Goal: Task Accomplishment & Management: Manage account settings

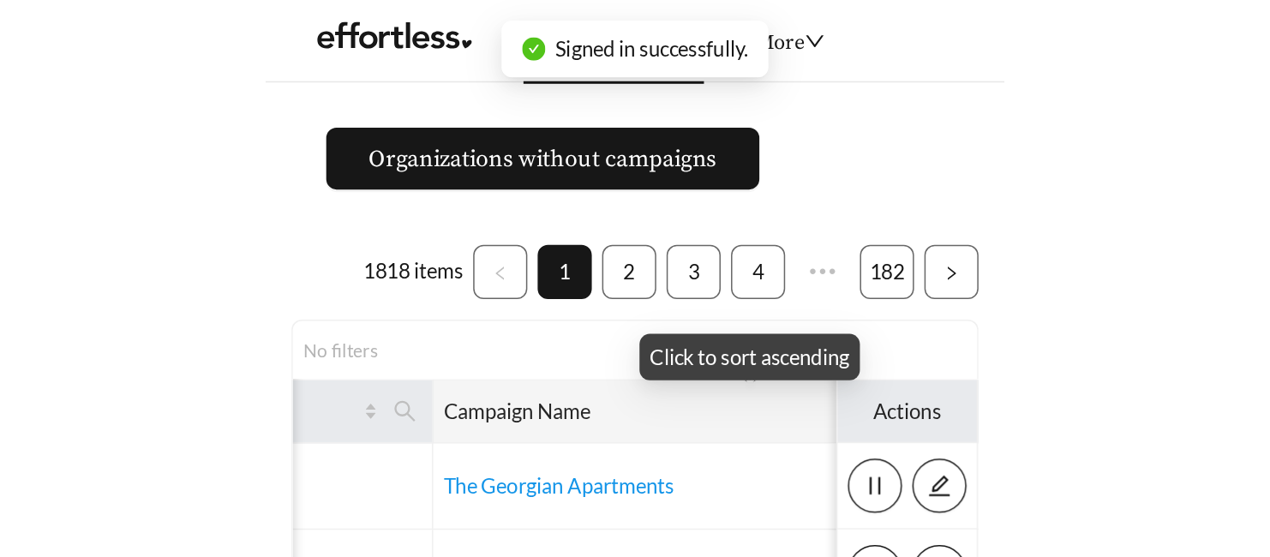
scroll to position [0, 123]
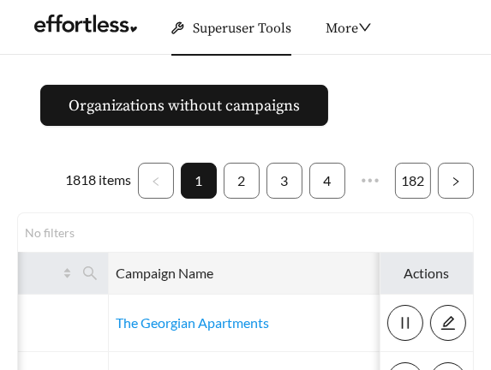
click at [441, 272] on icon "search" at bounding box center [448, 273] width 15 height 15
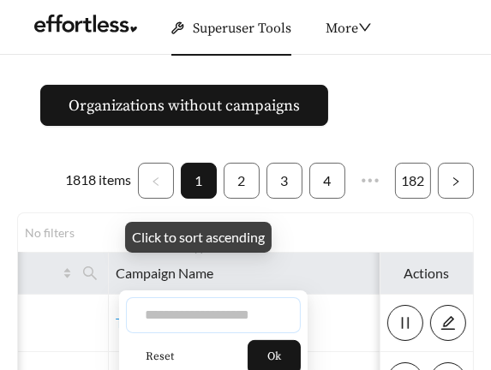
click at [231, 319] on input "text" at bounding box center [213, 315] width 175 height 36
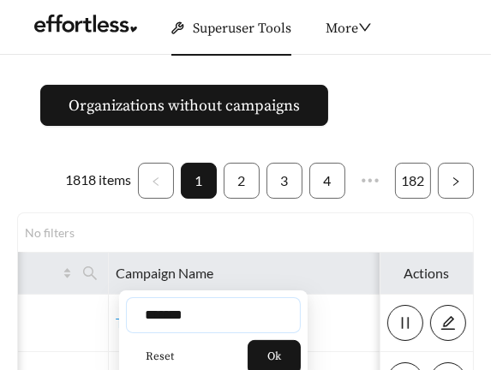
type input "*******"
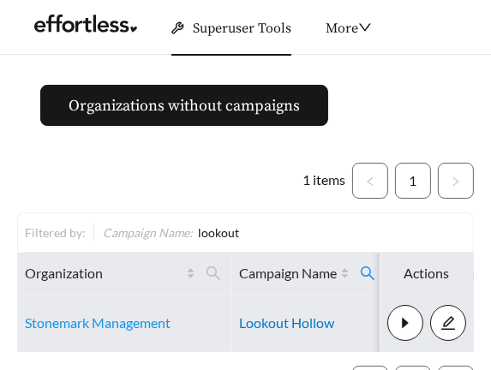
click at [291, 326] on link "Lookout Hollow" at bounding box center [286, 323] width 95 height 16
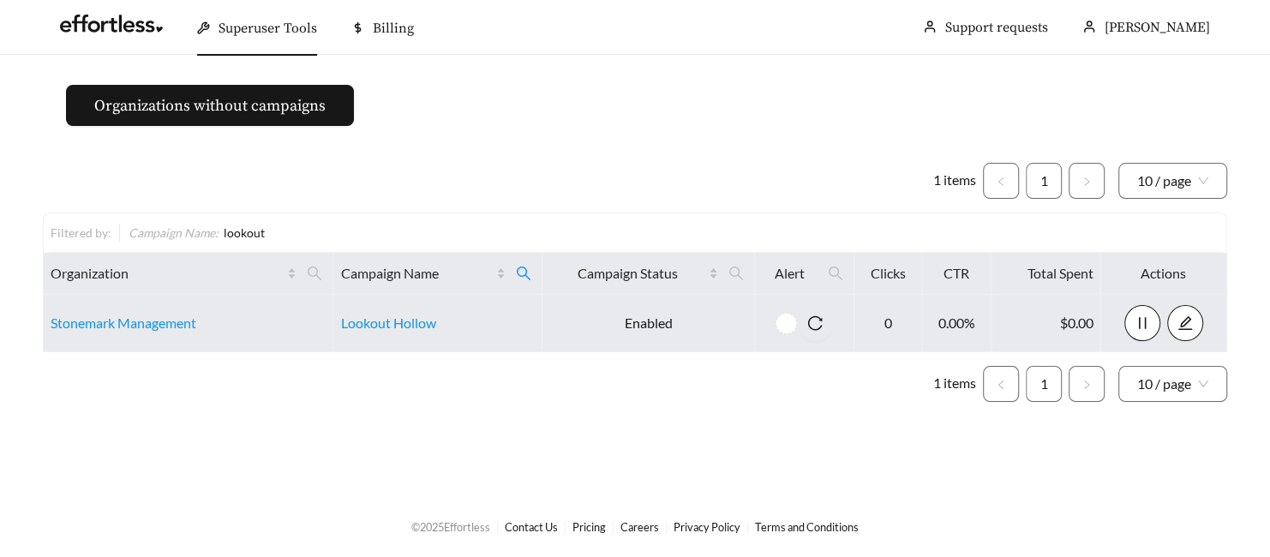
click at [146, 193] on ul "1 items 1 10 / page" at bounding box center [635, 181] width 1184 height 36
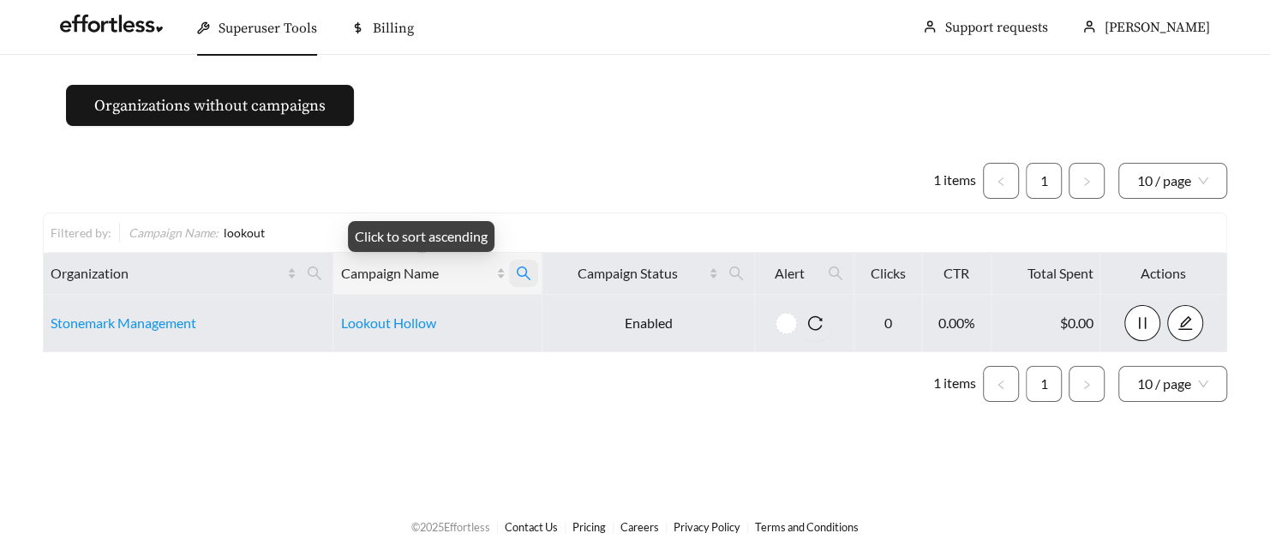
click at [490, 273] on icon "search" at bounding box center [523, 273] width 15 height 15
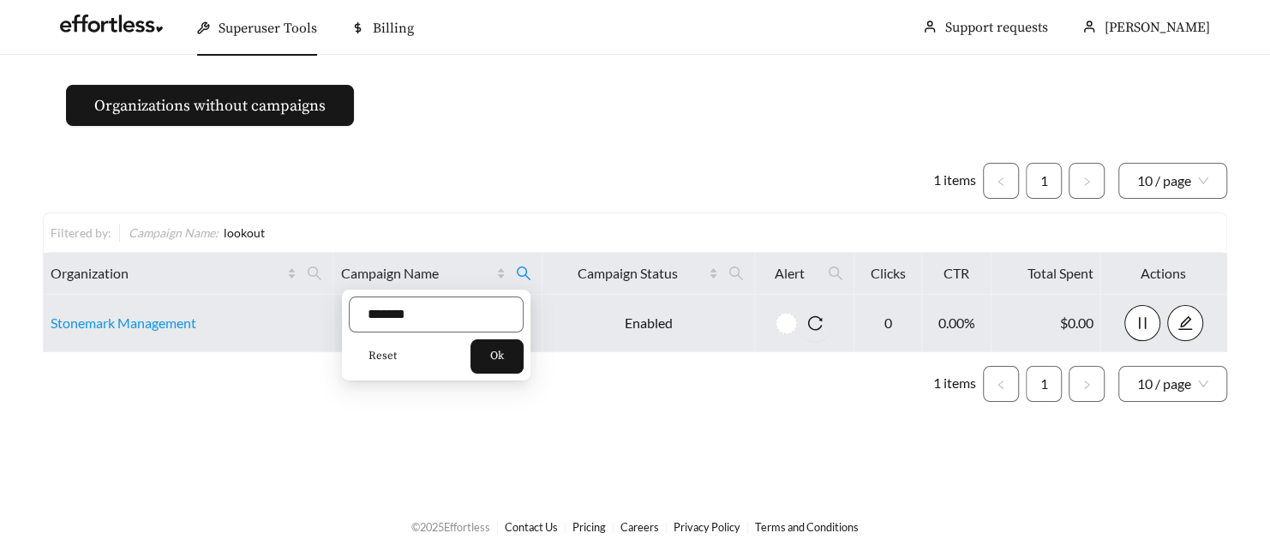
click at [366, 357] on button "Reset" at bounding box center [383, 356] width 68 height 34
click at [490, 357] on span "Ok" at bounding box center [497, 356] width 14 height 17
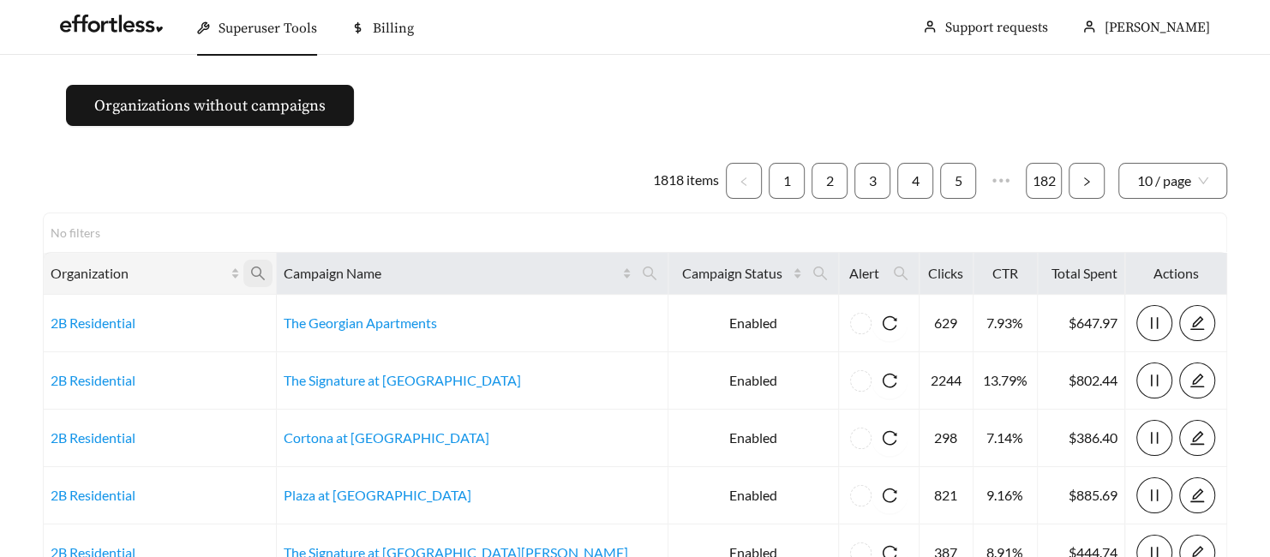
click at [266, 274] on icon "search" at bounding box center [257, 273] width 15 height 15
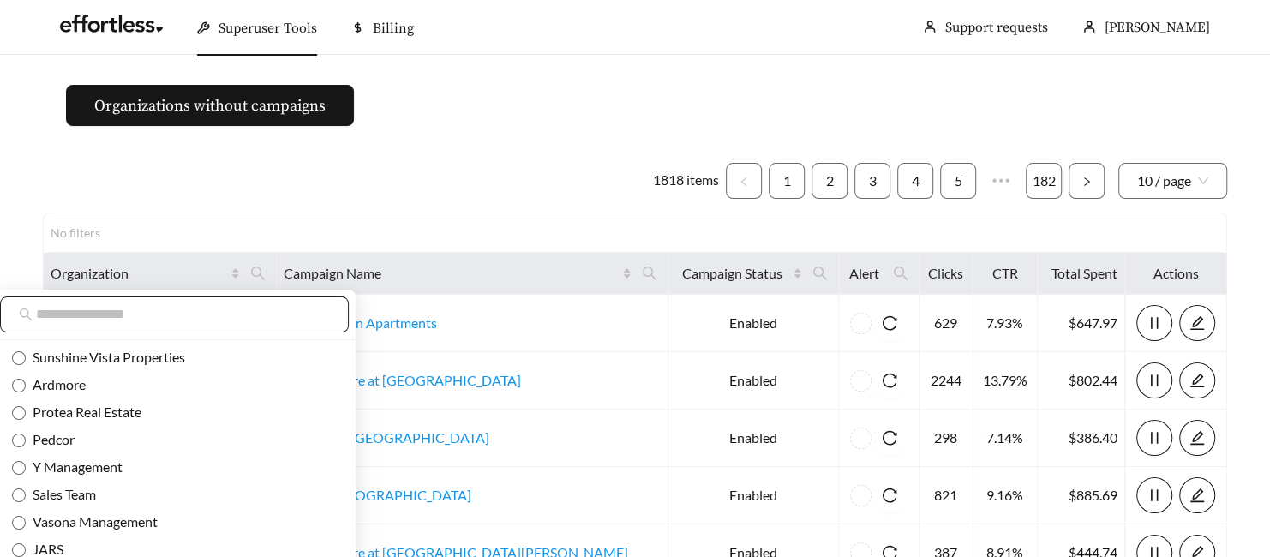
click at [234, 303] on span at bounding box center [174, 315] width 349 height 36
click at [207, 321] on input "text" at bounding box center [183, 314] width 294 height 21
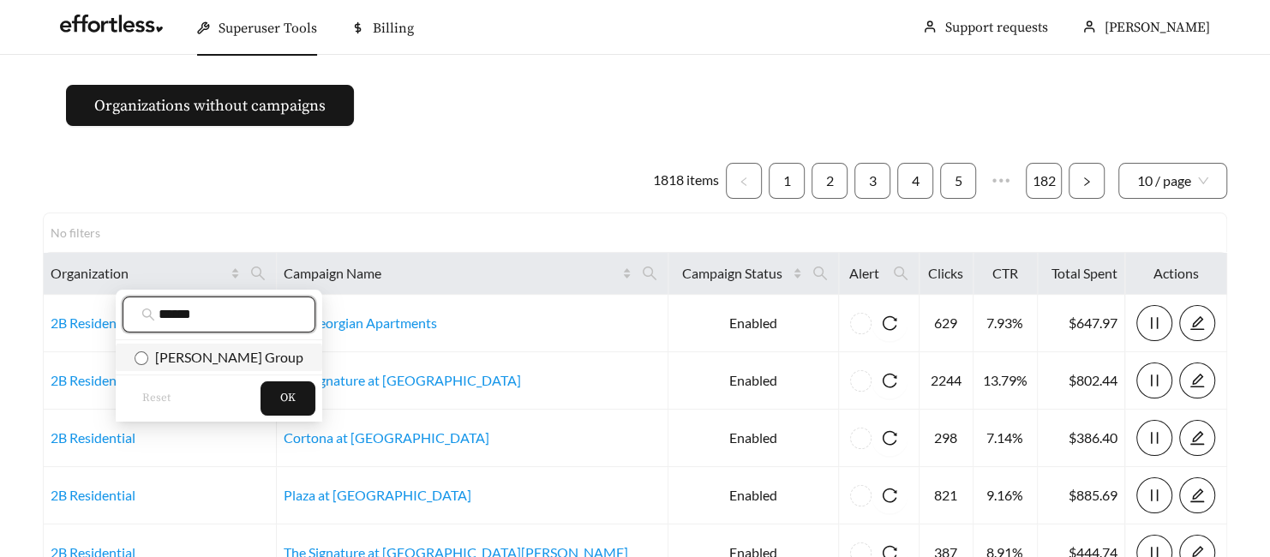
type input "******"
click at [176, 364] on span "Braden Fellman Group" at bounding box center [225, 357] width 155 height 16
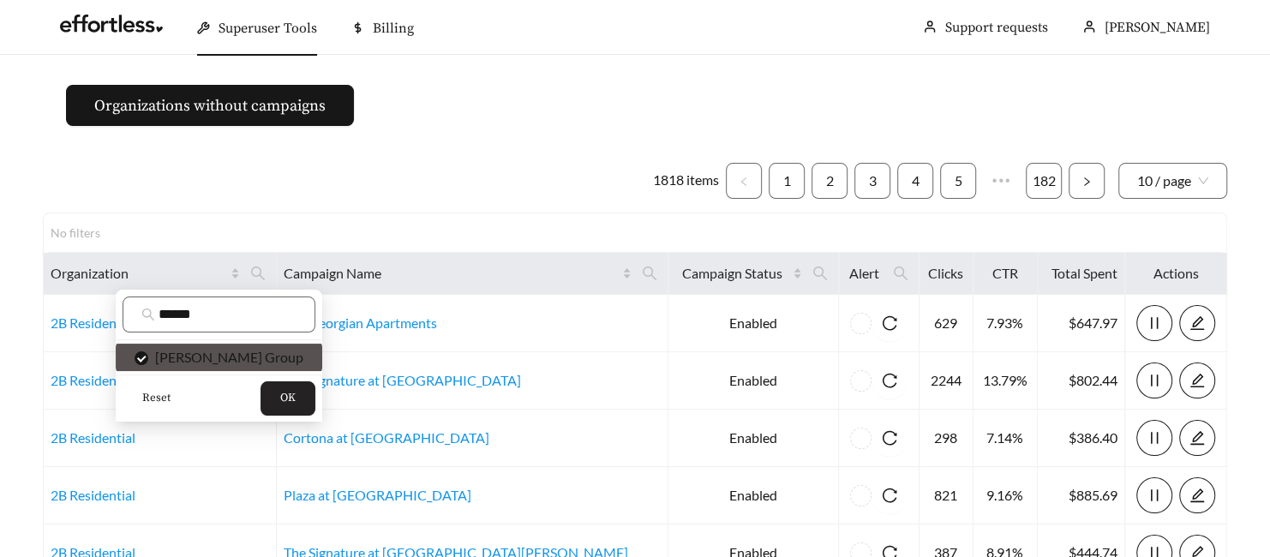
click at [292, 369] on button "OK" at bounding box center [288, 398] width 55 height 34
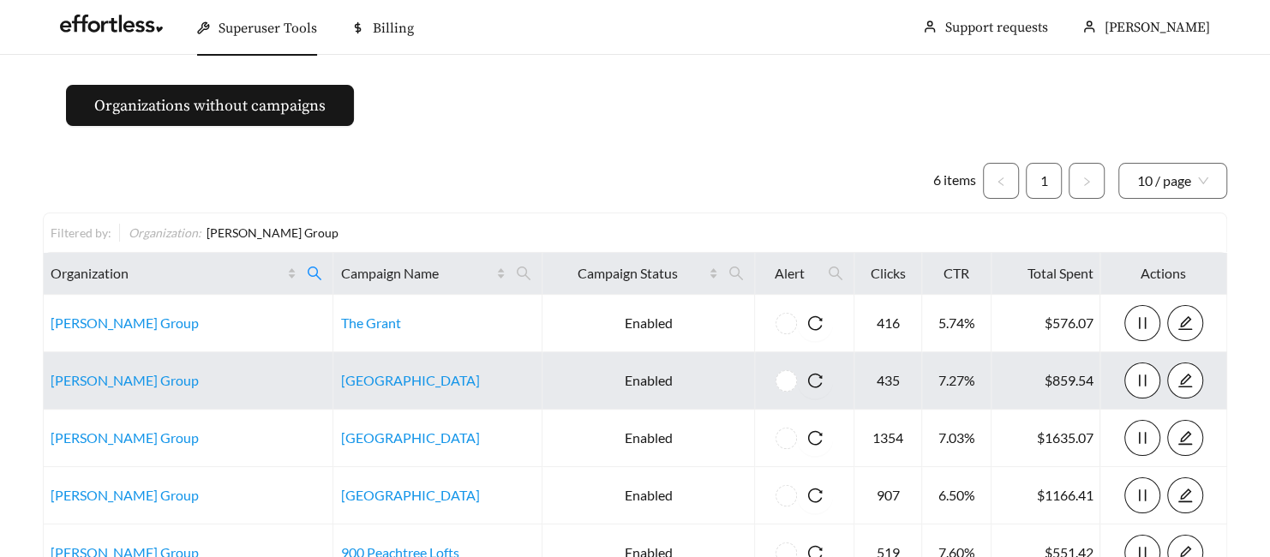
scroll to position [234, 0]
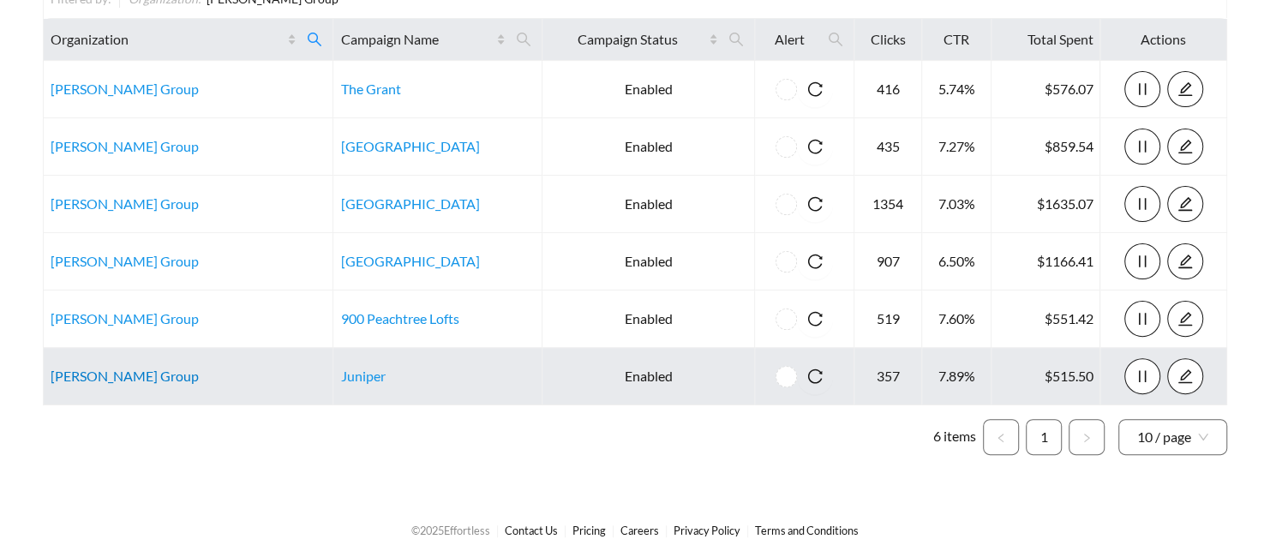
click at [117, 369] on link "[PERSON_NAME] Group" at bounding box center [125, 376] width 148 height 16
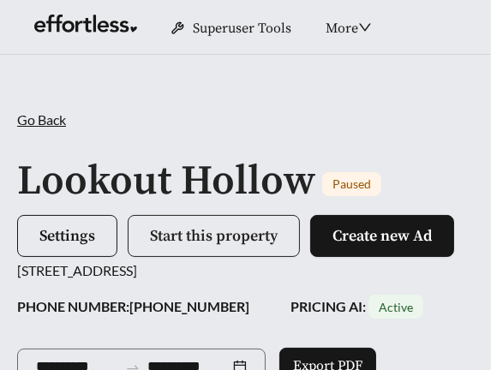
click at [183, 237] on span "Start this property" at bounding box center [214, 236] width 128 height 20
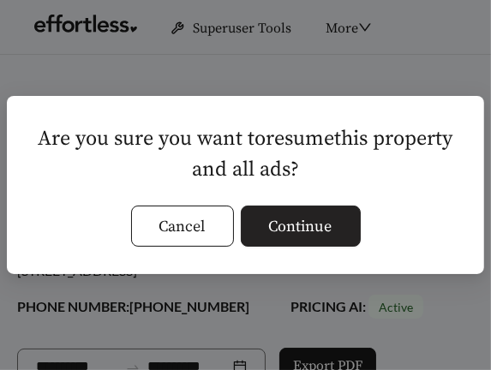
click at [348, 226] on button "Continue" at bounding box center [301, 226] width 120 height 41
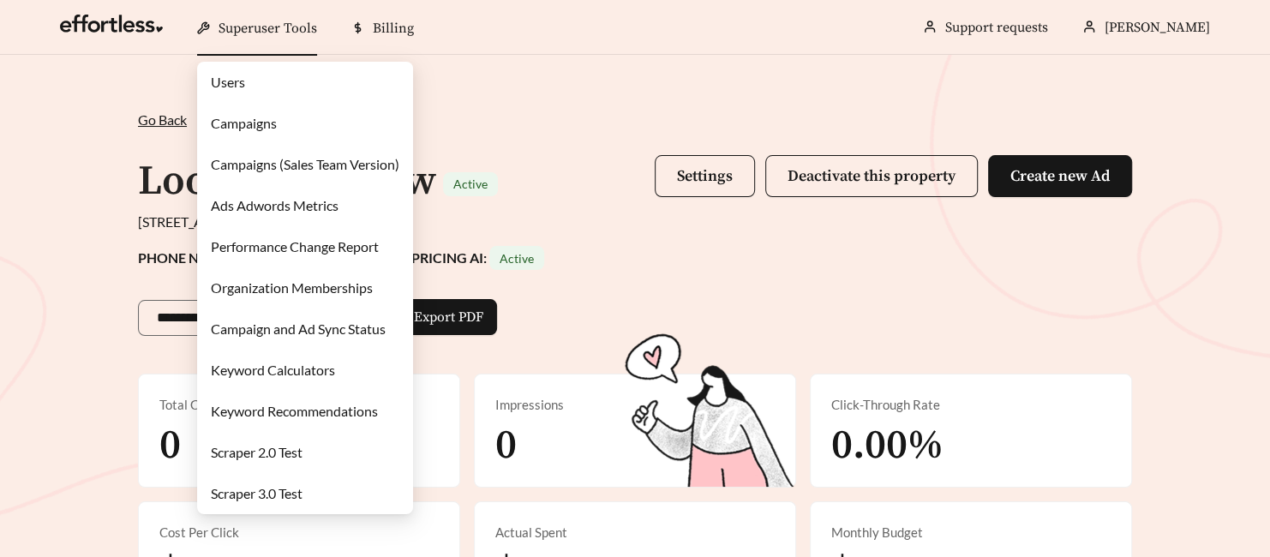
click at [277, 118] on link "Campaigns" at bounding box center [244, 123] width 66 height 16
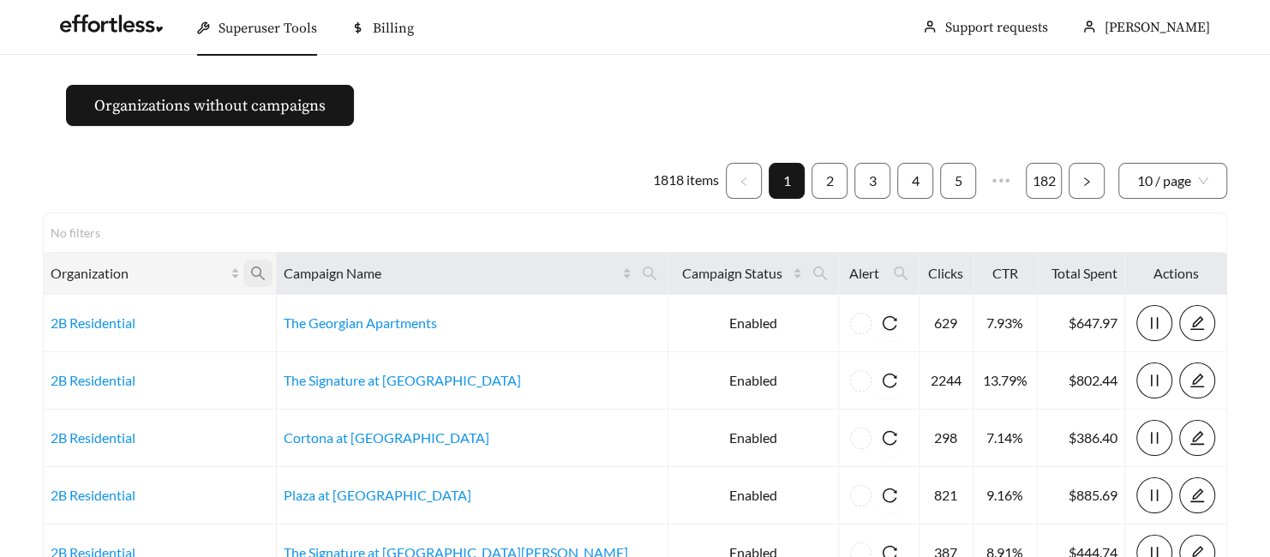
click at [273, 285] on span at bounding box center [257, 273] width 29 height 27
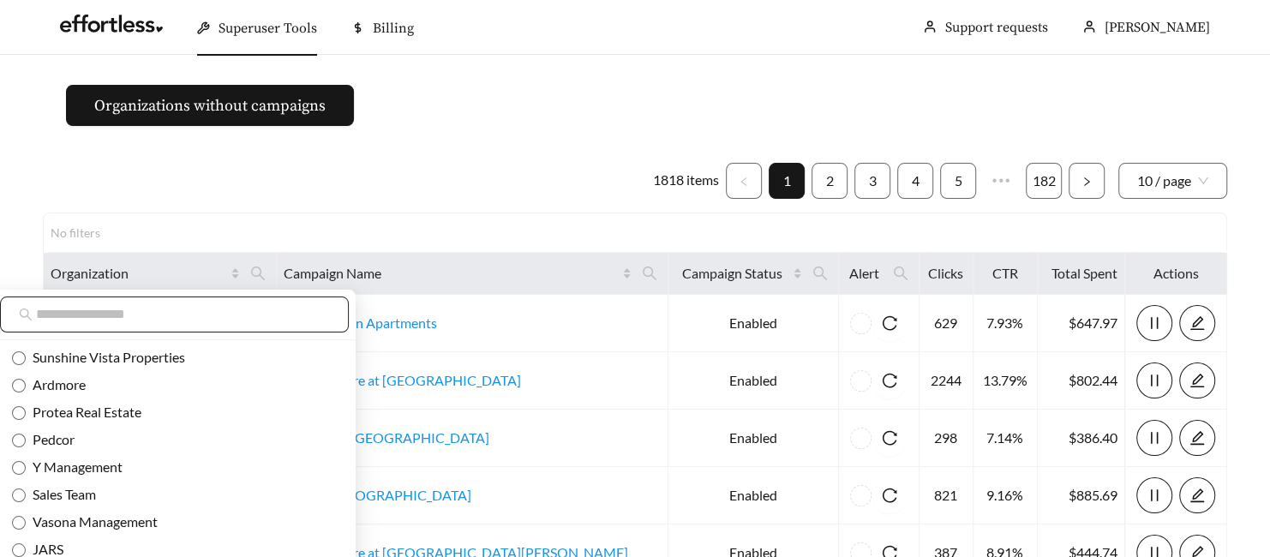
click at [245, 309] on input "text" at bounding box center [183, 314] width 294 height 21
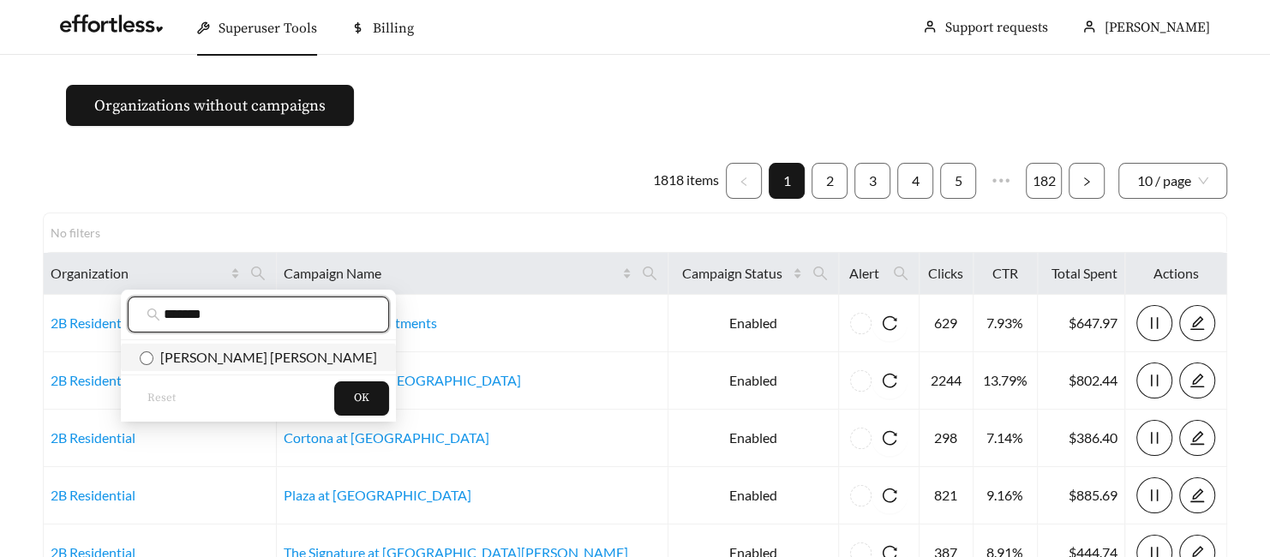
type input "*******"
click at [221, 356] on span "Balfour Beatty" at bounding box center [265, 357] width 224 height 16
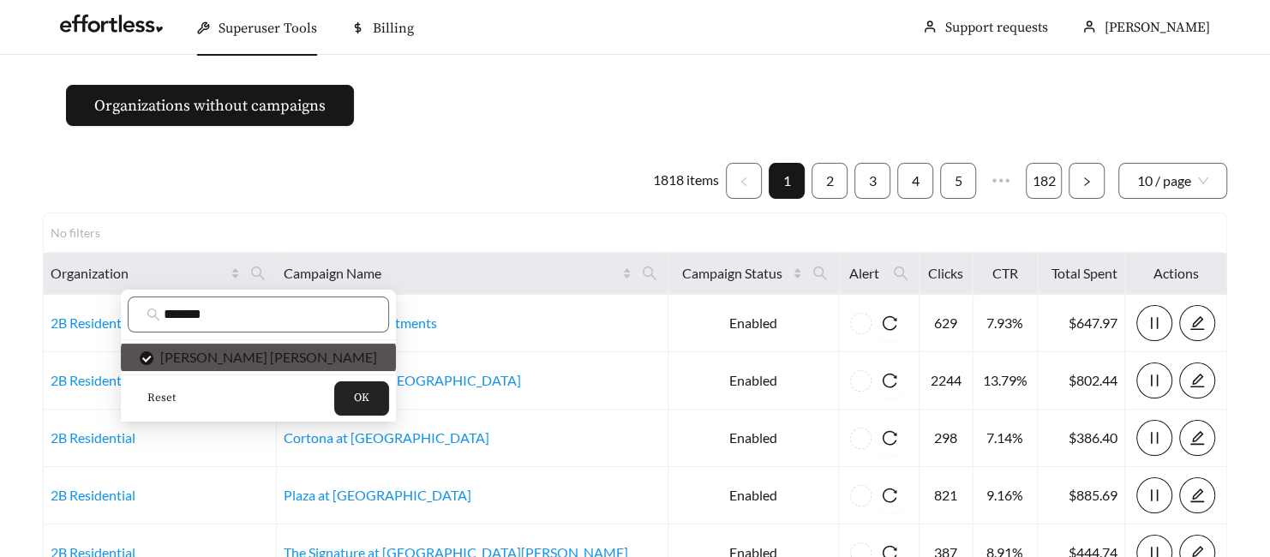
click at [334, 369] on button "OK" at bounding box center [361, 398] width 55 height 34
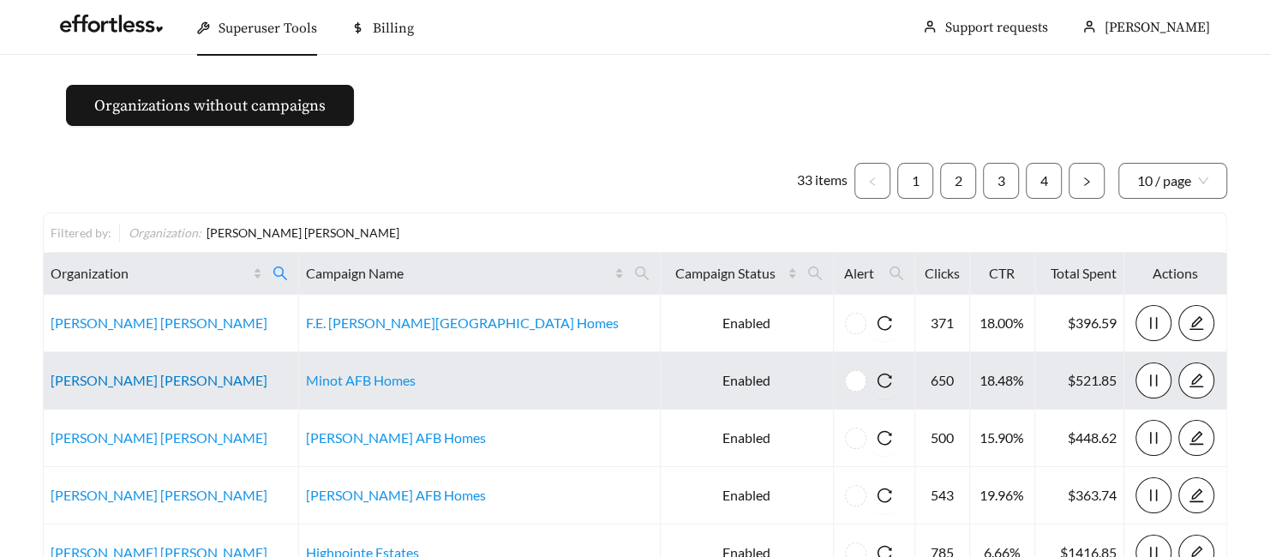
click at [83, 369] on link "Balfour Beatty" at bounding box center [159, 380] width 217 height 16
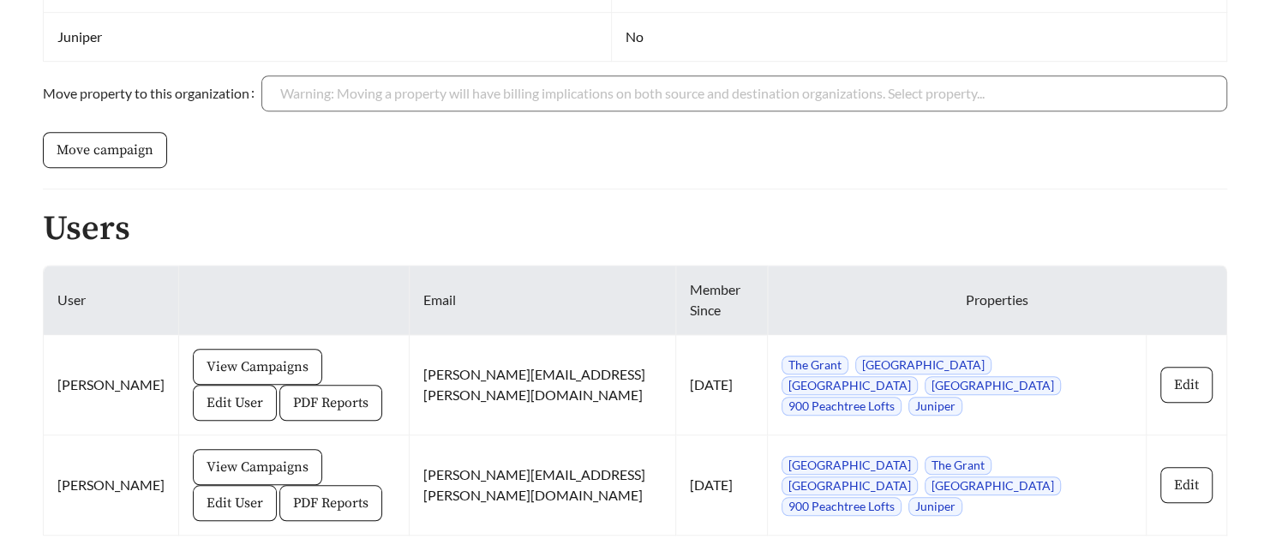
scroll to position [830, 0]
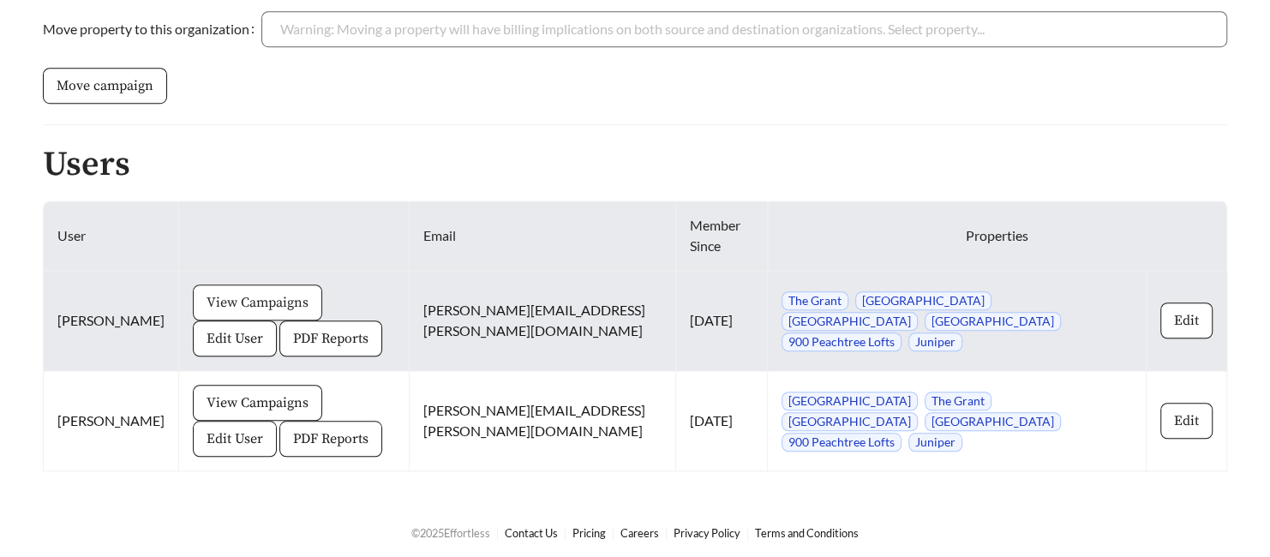
click at [237, 285] on button "View Campaigns" at bounding box center [257, 303] width 129 height 36
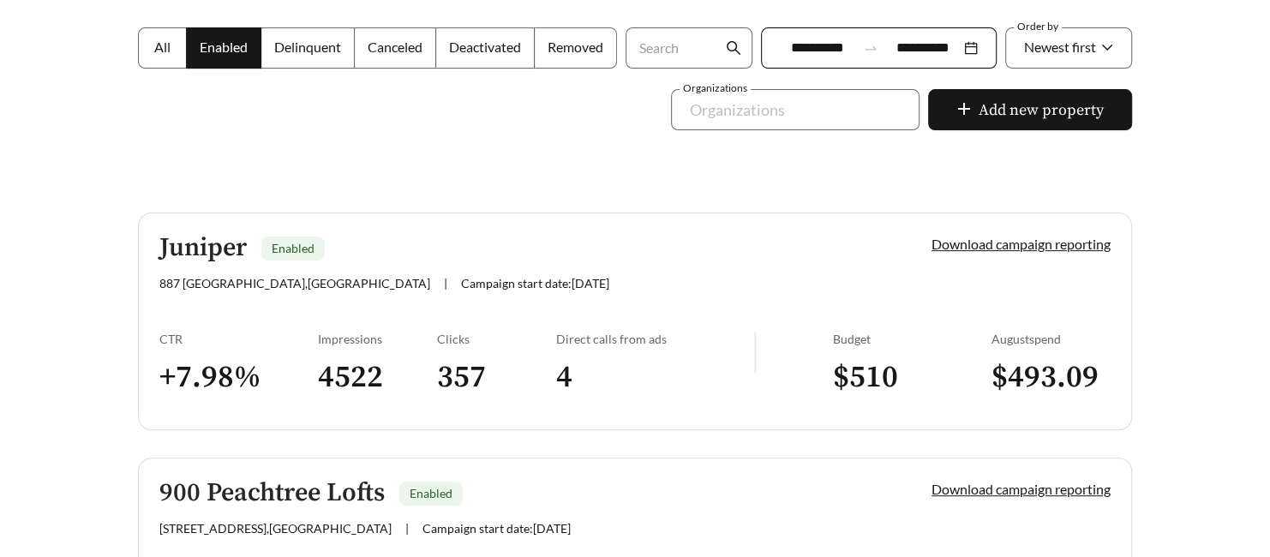
scroll to position [307, 0]
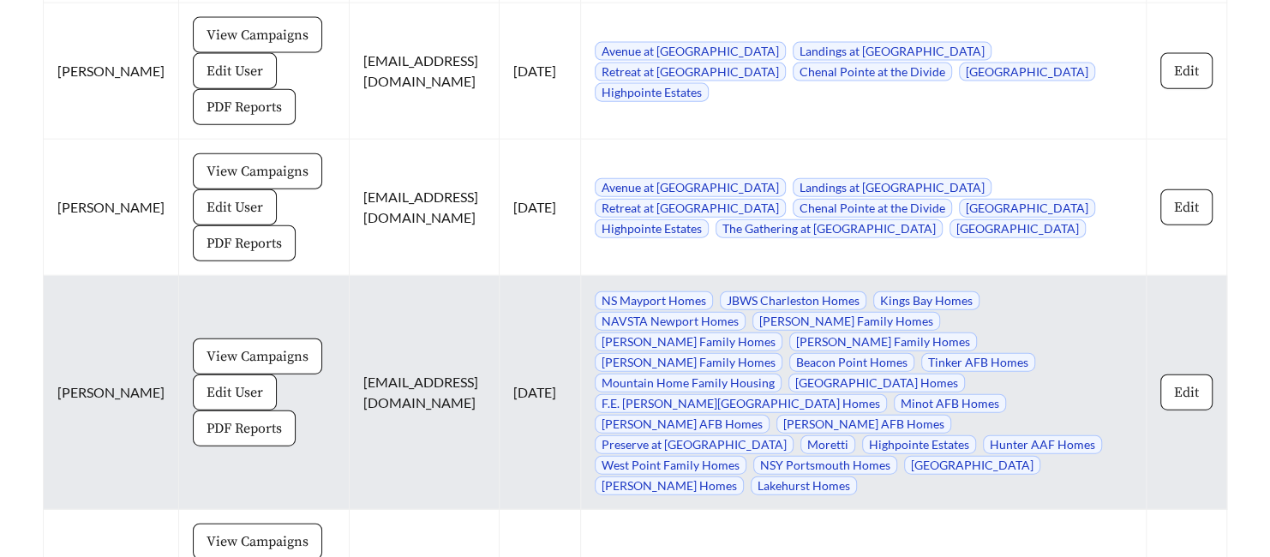
scroll to position [2687, 0]
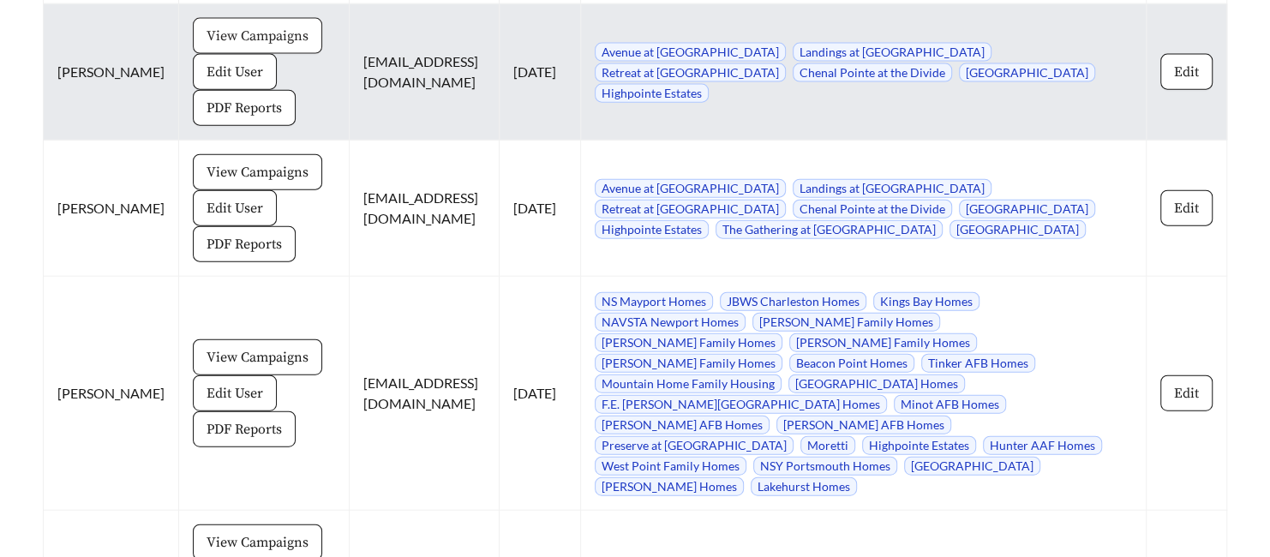
click at [207, 26] on span "View Campaigns" at bounding box center [258, 36] width 102 height 21
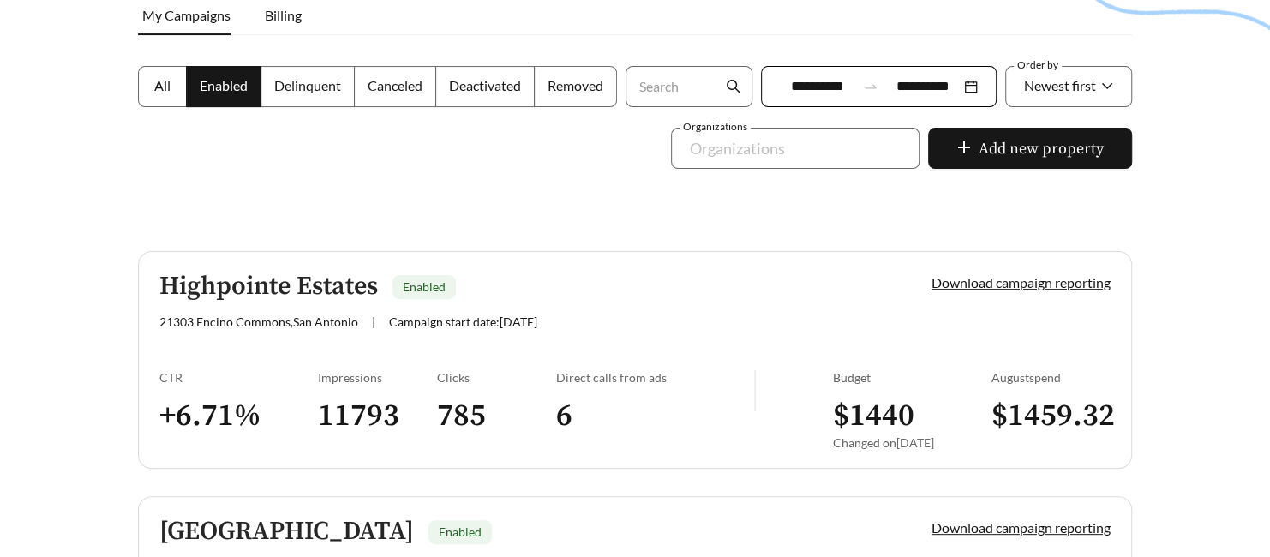
scroll to position [272, 0]
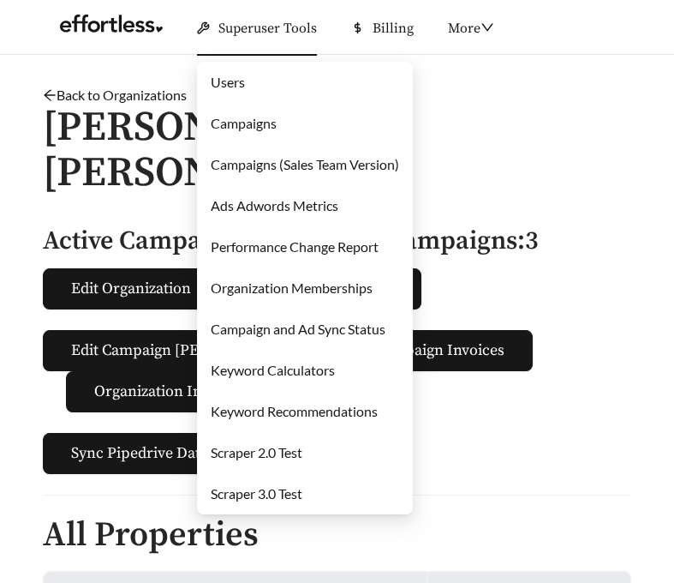
click at [255, 127] on link "Campaigns" at bounding box center [244, 123] width 66 height 16
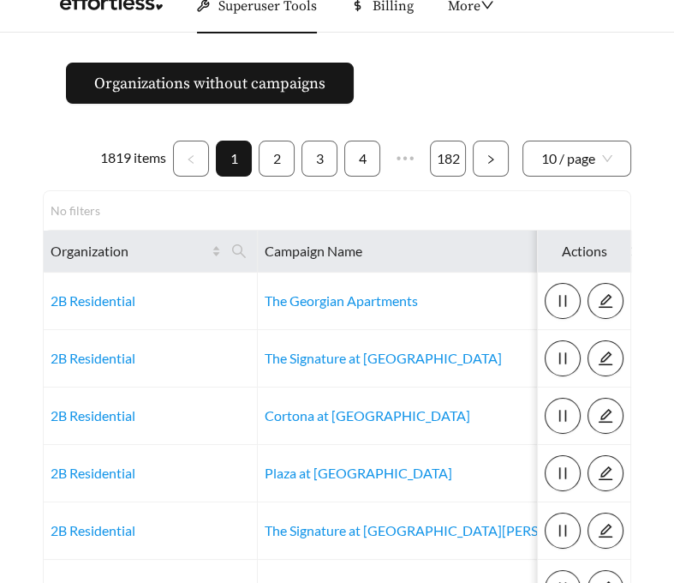
scroll to position [24, 0]
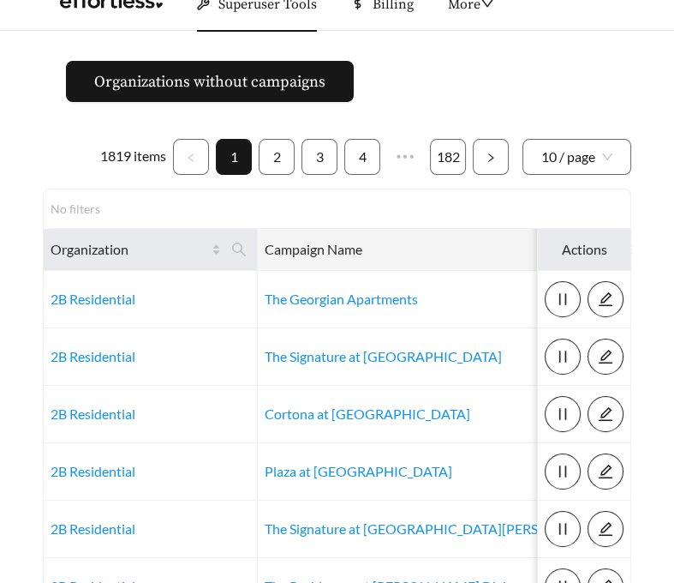
click at [590, 249] on icon "search" at bounding box center [597, 249] width 15 height 15
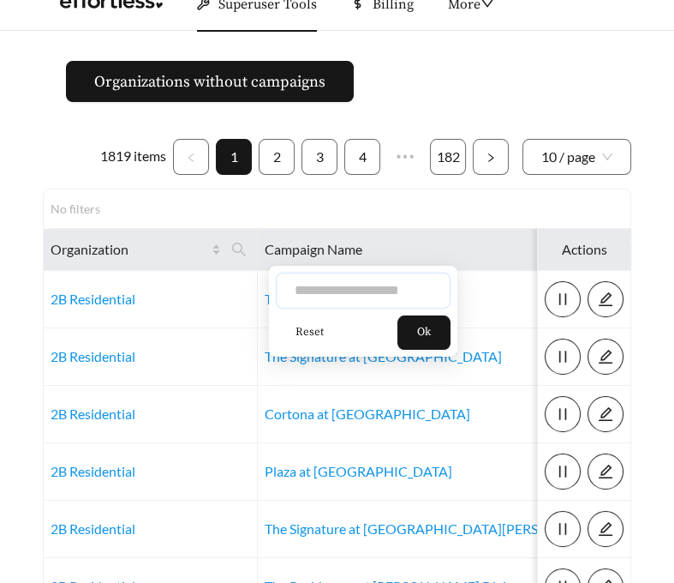
click at [341, 299] on input "text" at bounding box center [363, 291] width 175 height 36
type input "******"
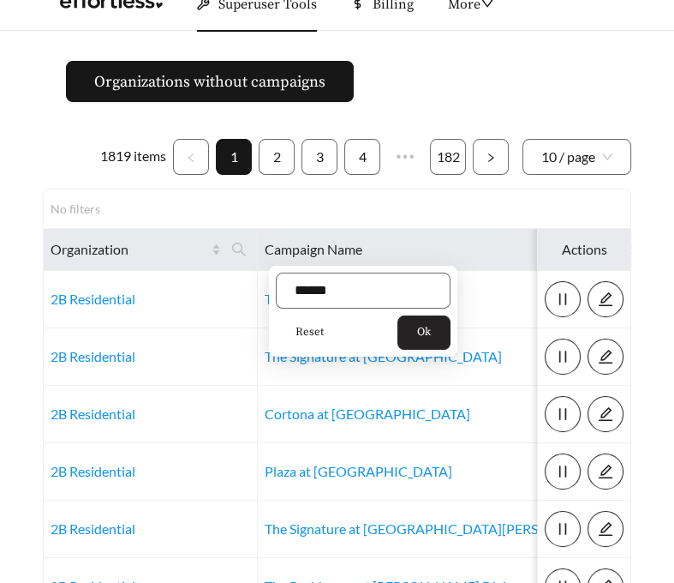
click at [428, 329] on span "Ok" at bounding box center [424, 332] width 14 height 17
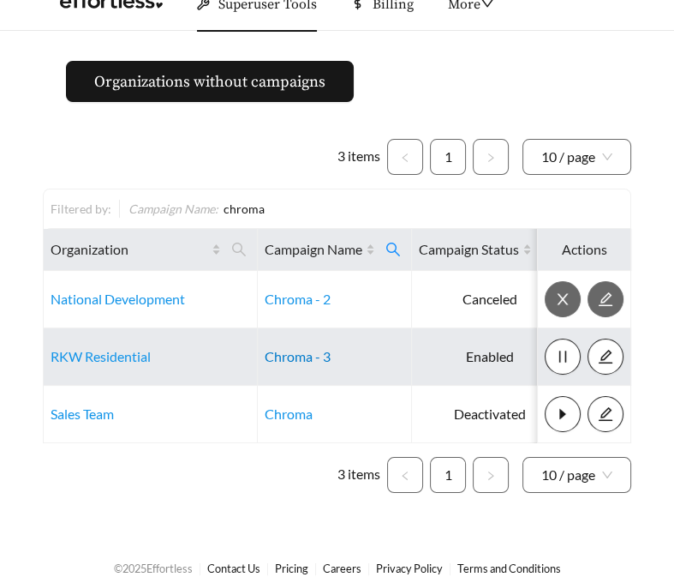
click at [301, 352] on link "Chroma - 3" at bounding box center [298, 356] width 66 height 16
click at [75, 361] on link "RKW Residential" at bounding box center [101, 356] width 100 height 16
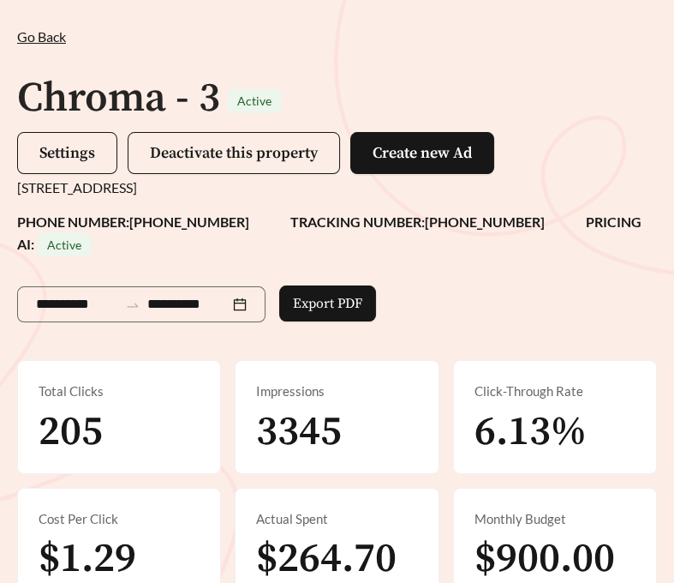
scroll to position [84, 0]
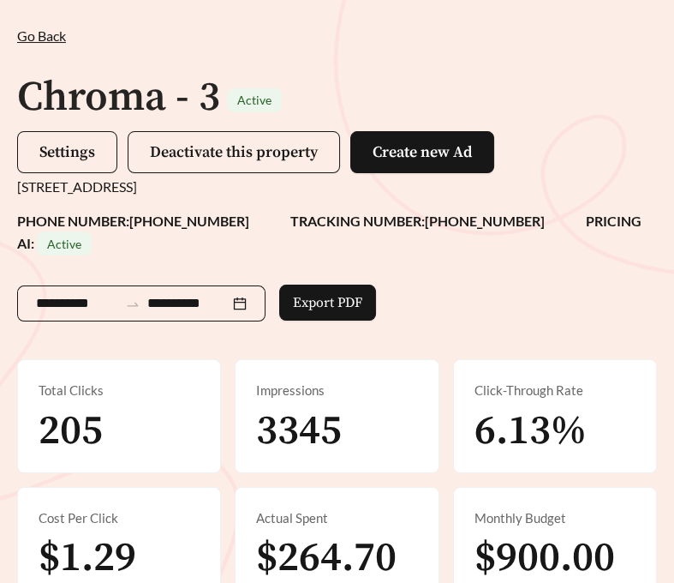
click at [90, 302] on input "**********" at bounding box center [77, 303] width 82 height 21
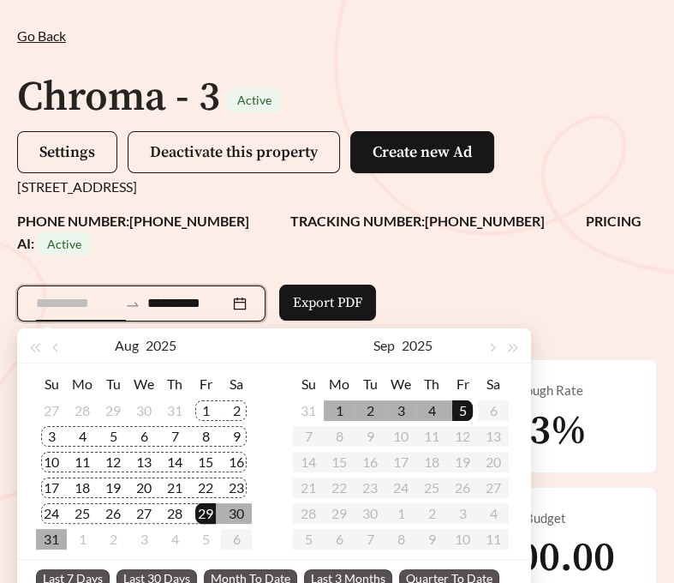
type input "**********"
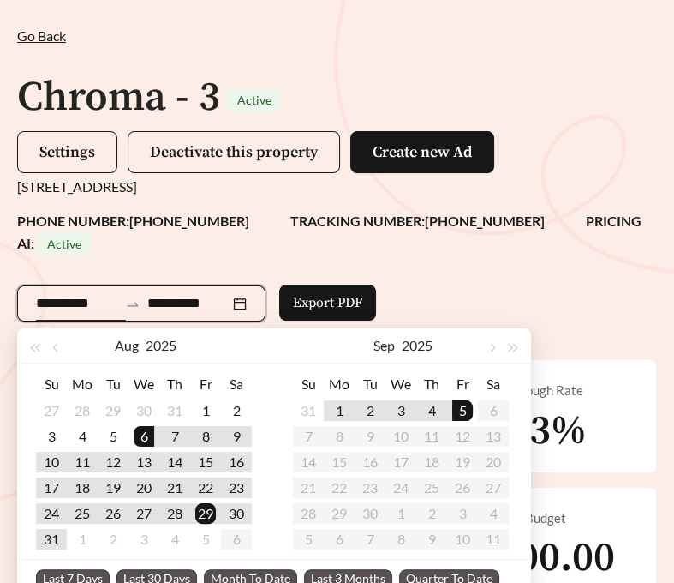
click at [166, 574] on span "Last 30 Days" at bounding box center [157, 578] width 81 height 19
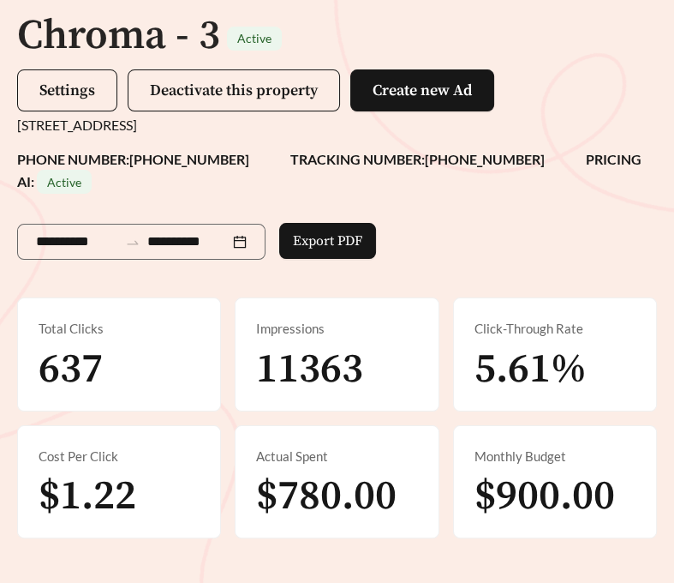
scroll to position [145, 0]
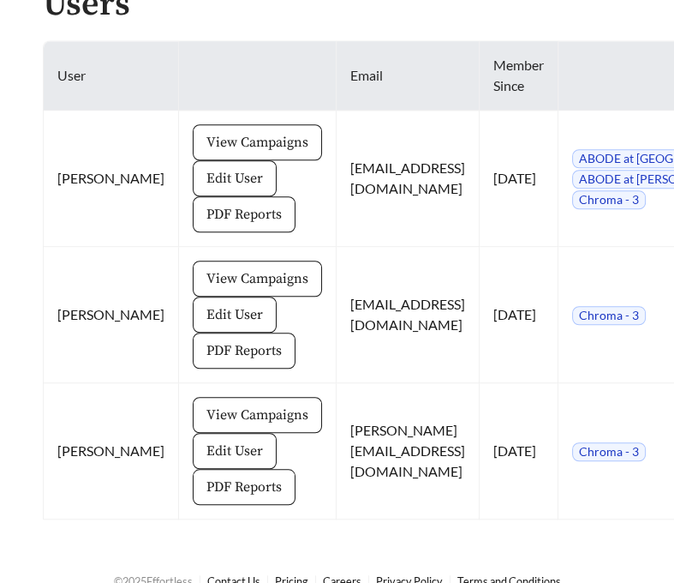
scroll to position [907, 0]
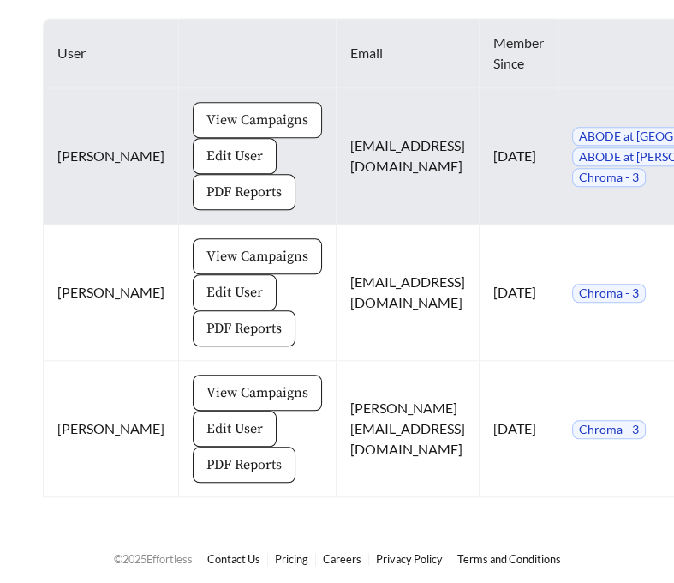
click at [236, 117] on span "View Campaigns" at bounding box center [258, 120] width 102 height 21
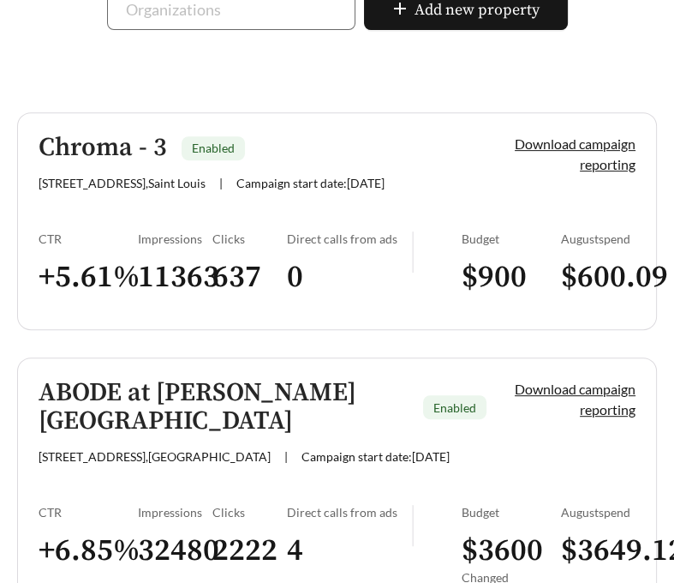
scroll to position [478, 0]
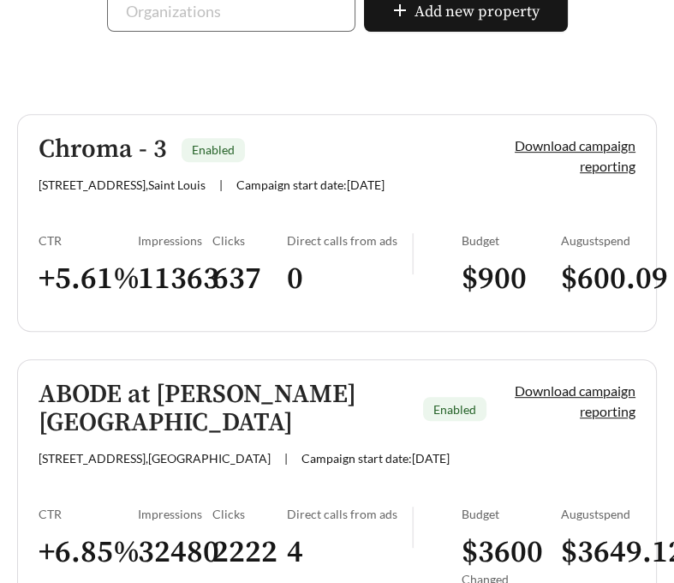
click at [97, 221] on link "Chroma - 3 Enabled [STREET_ADDRESS] | Campaign start date: [DATE] Download camp…" at bounding box center [337, 223] width 640 height 218
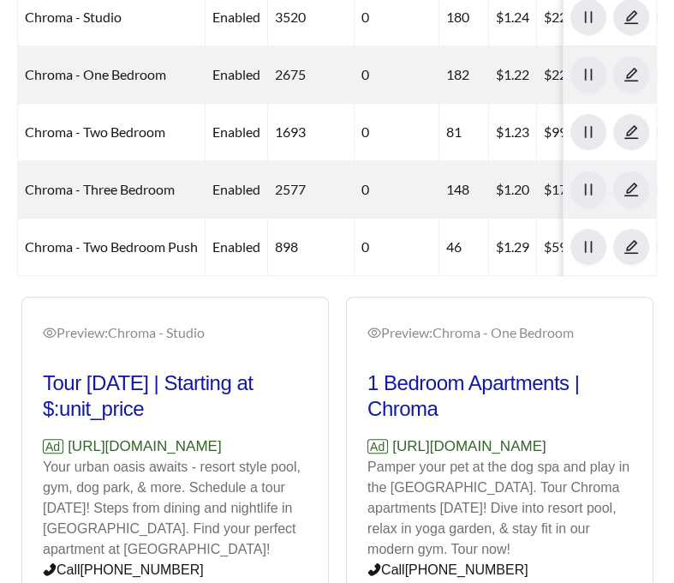
scroll to position [906, 0]
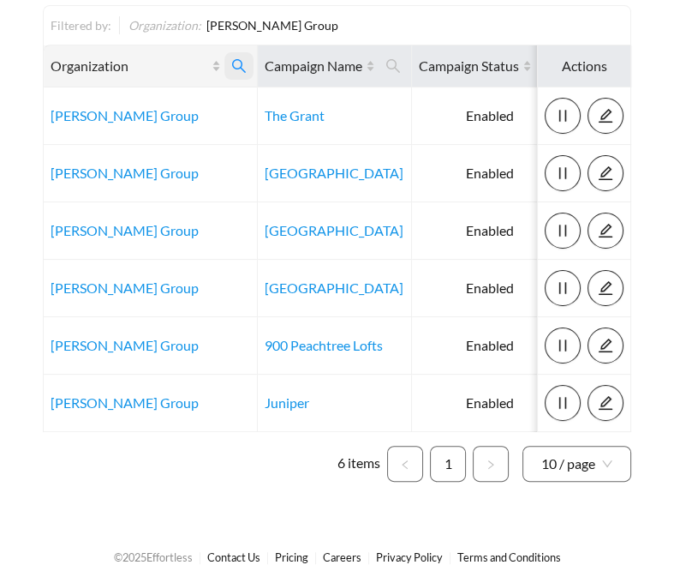
click at [248, 62] on span at bounding box center [239, 65] width 29 height 27
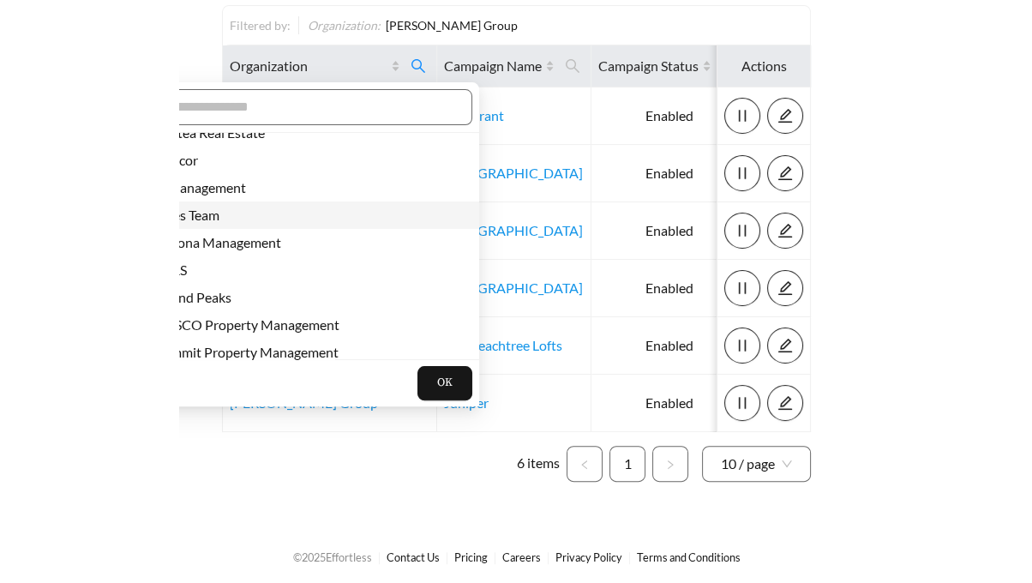
scroll to position [73, 0]
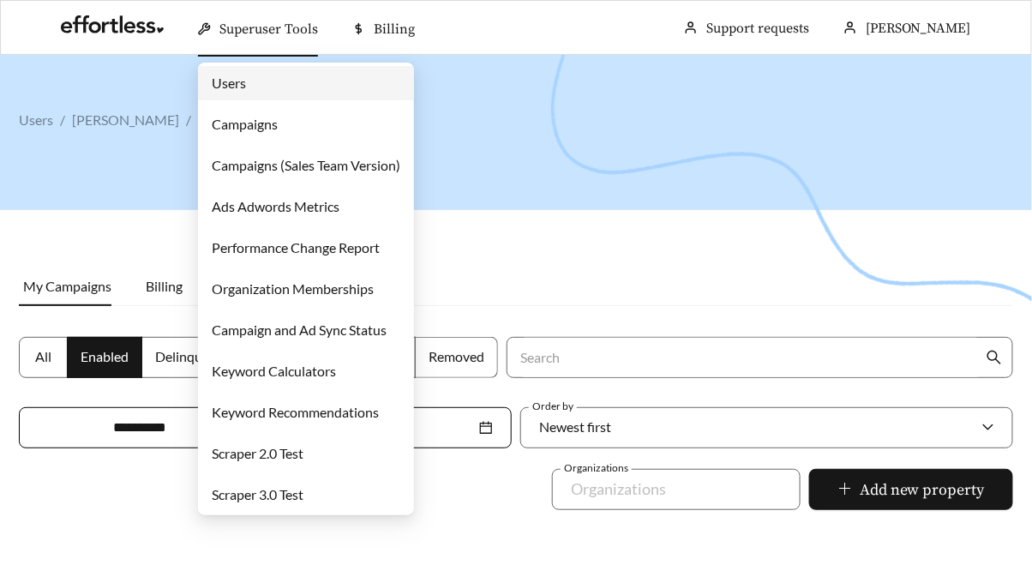
click at [256, 131] on link "Campaigns" at bounding box center [245, 124] width 66 height 16
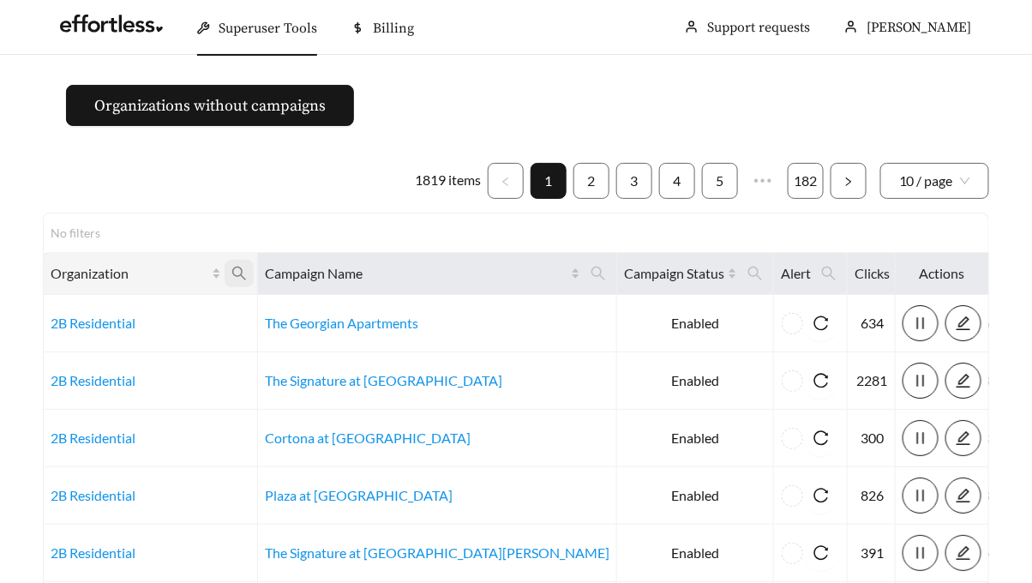
click at [243, 273] on icon "search" at bounding box center [239, 274] width 14 height 14
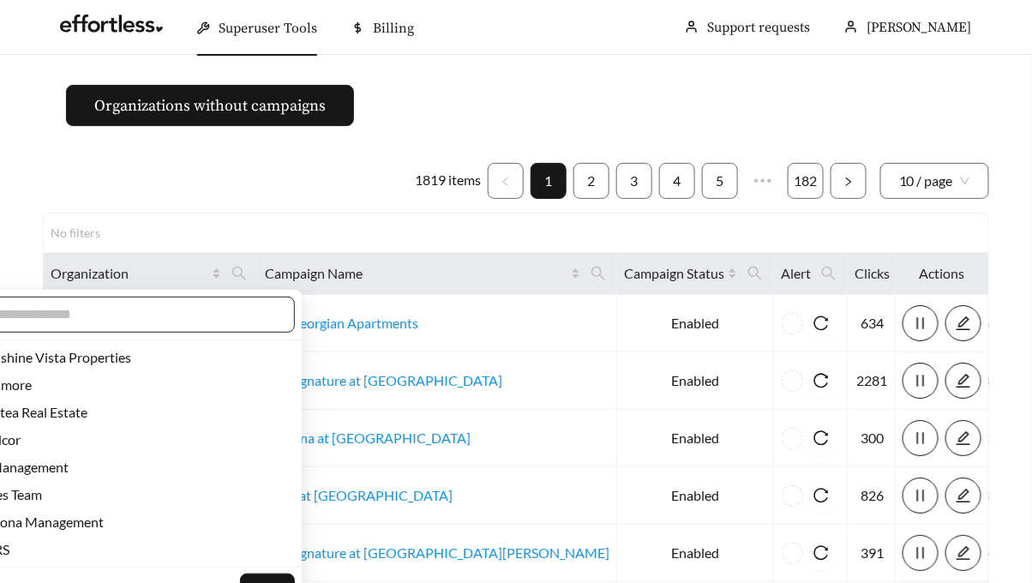
click at [199, 306] on input "text" at bounding box center [129, 314] width 294 height 21
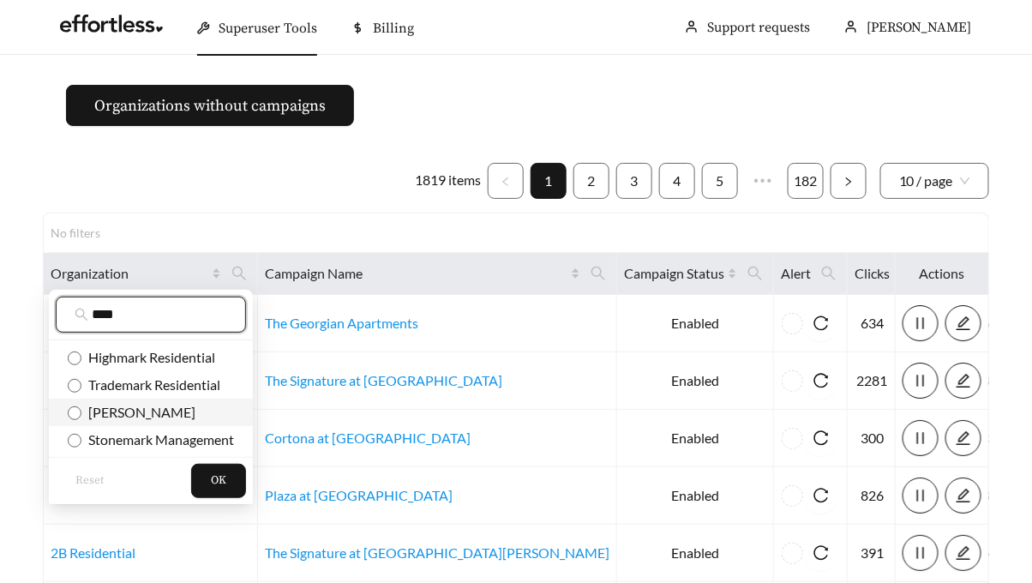
type input "****"
click at [122, 405] on span "Mark-Taylor" at bounding box center [138, 412] width 114 height 16
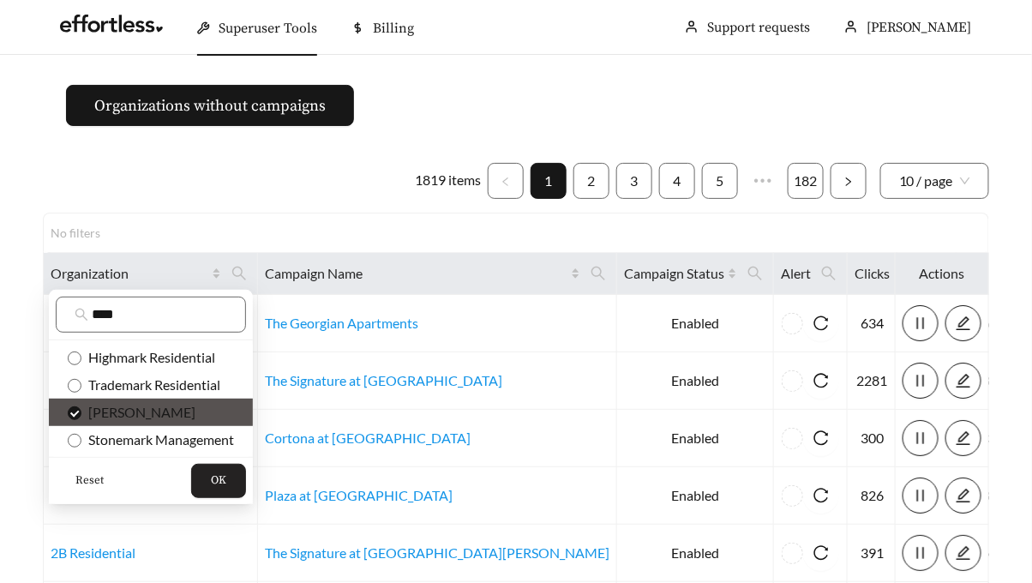
click at [218, 476] on span "OK" at bounding box center [218, 480] width 15 height 17
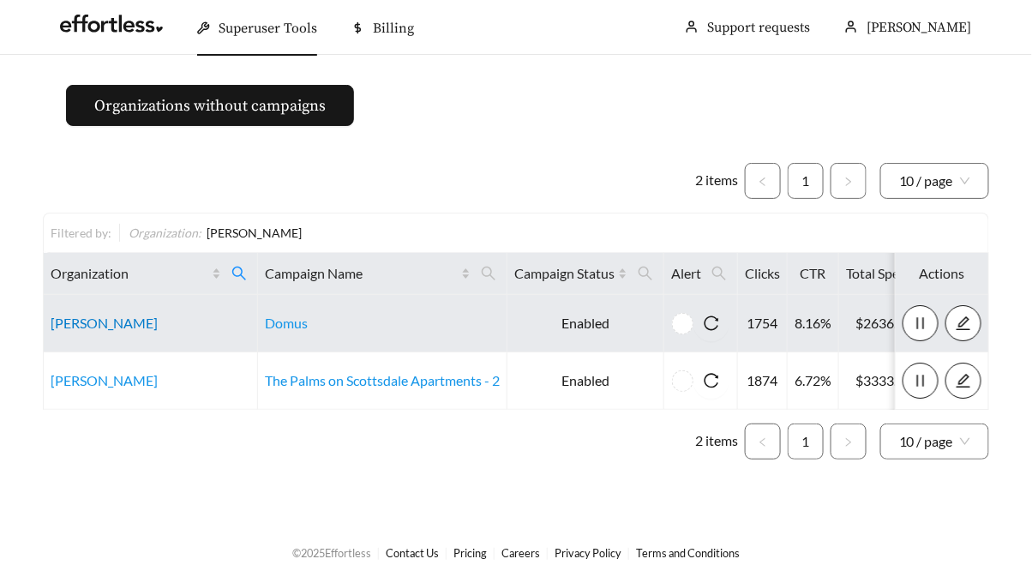
click at [79, 315] on link "Mark-Taylor" at bounding box center [104, 323] width 107 height 16
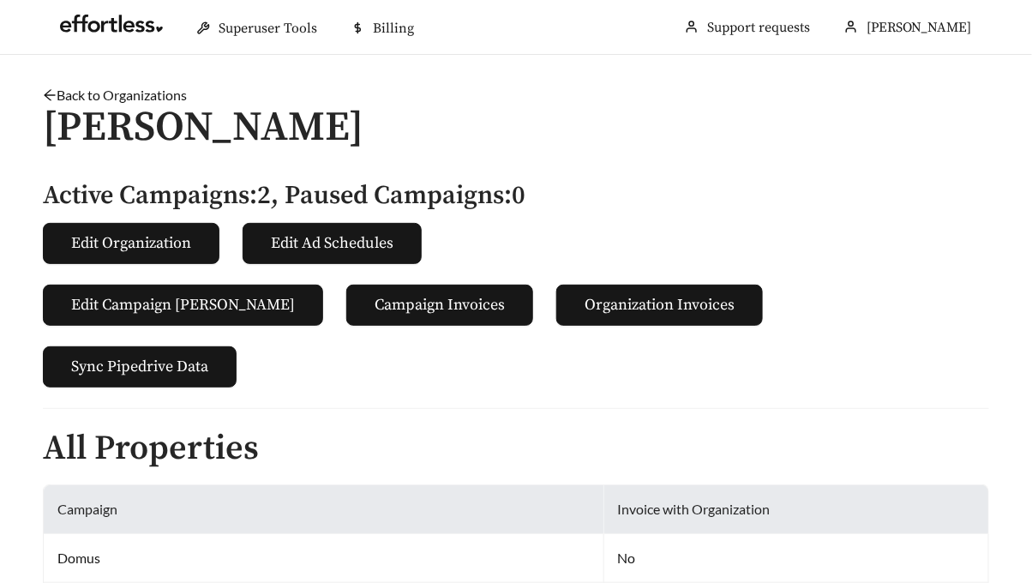
scroll to position [610, 0]
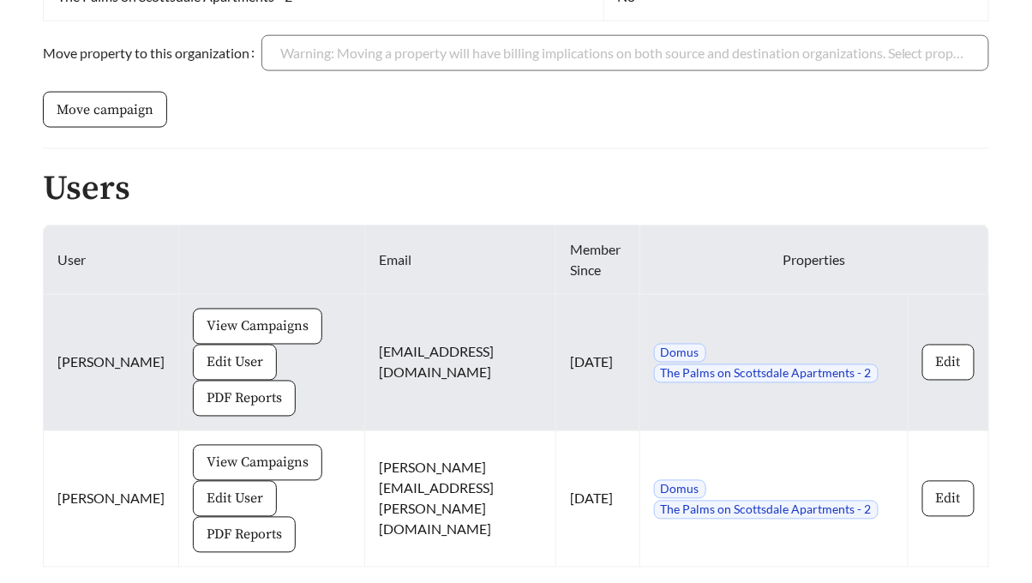
click at [222, 304] on td "View Campaigns Edit User PDF Reports" at bounding box center [272, 363] width 186 height 136
click at [219, 320] on span "View Campaigns" at bounding box center [258, 326] width 102 height 21
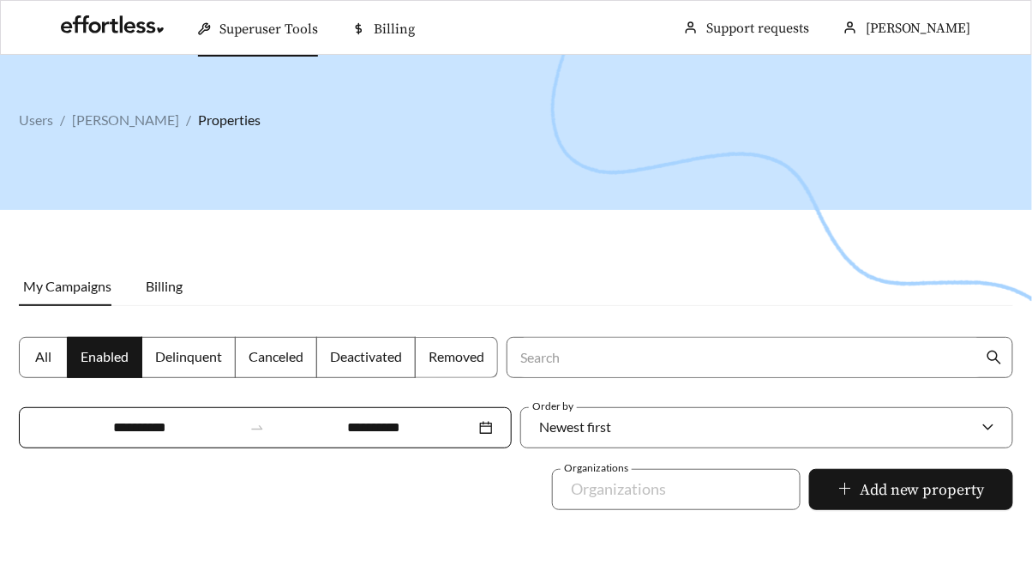
scroll to position [558, 0]
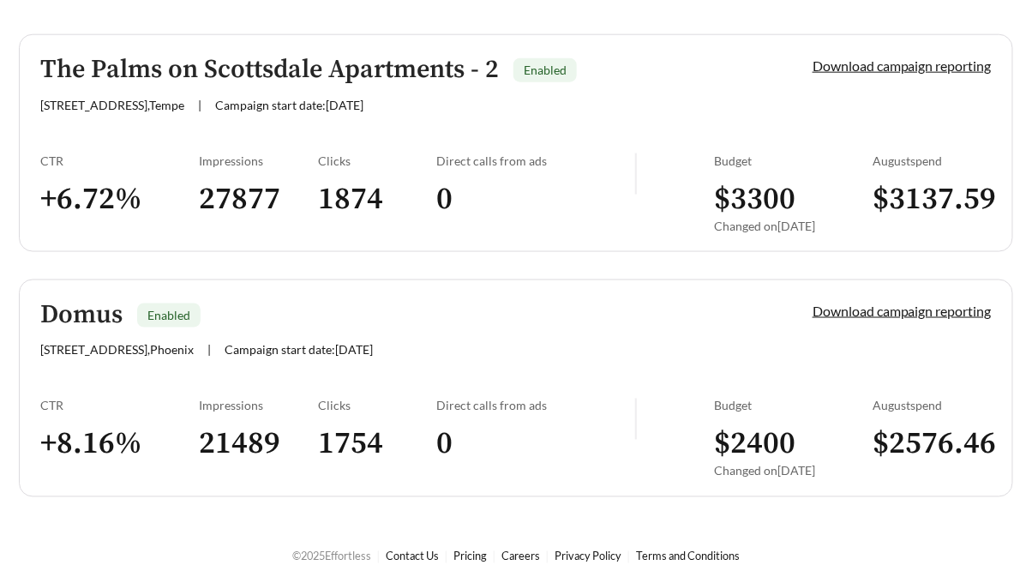
click at [282, 124] on link "The Palms on Scottsdale Apartments - 2 Enabled 1535 N Scottsdale Rd , Tempe | C…" at bounding box center [516, 143] width 994 height 218
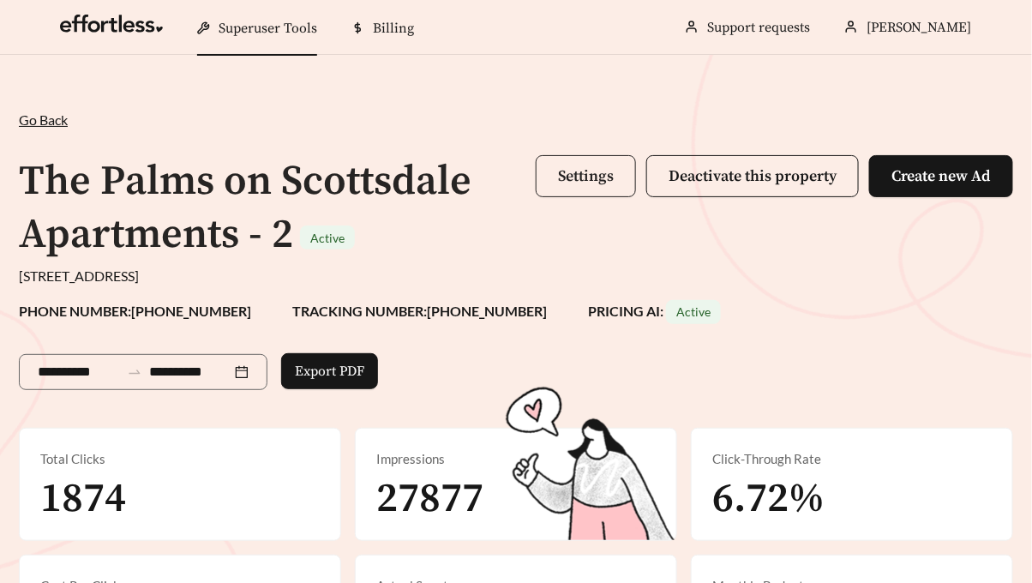
click at [591, 188] on button "Settings" at bounding box center [586, 176] width 100 height 42
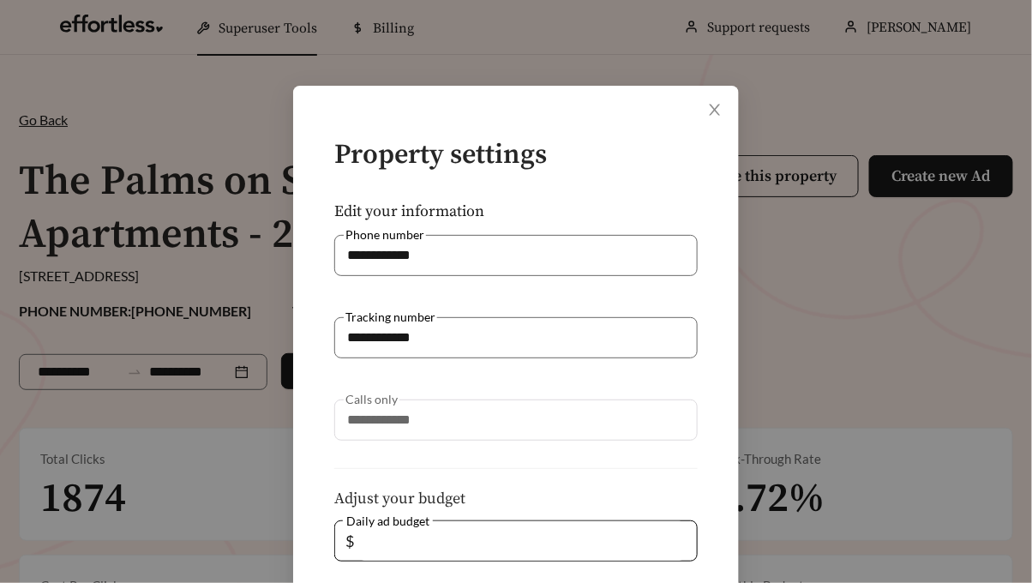
scroll to position [386, 0]
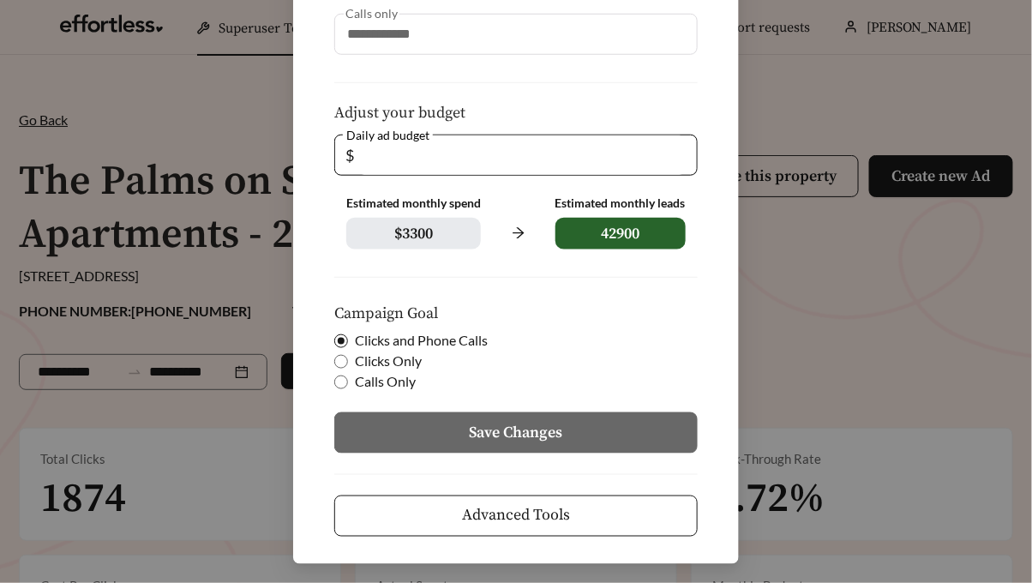
click at [490, 518] on span "Advanced Tools" at bounding box center [516, 515] width 108 height 23
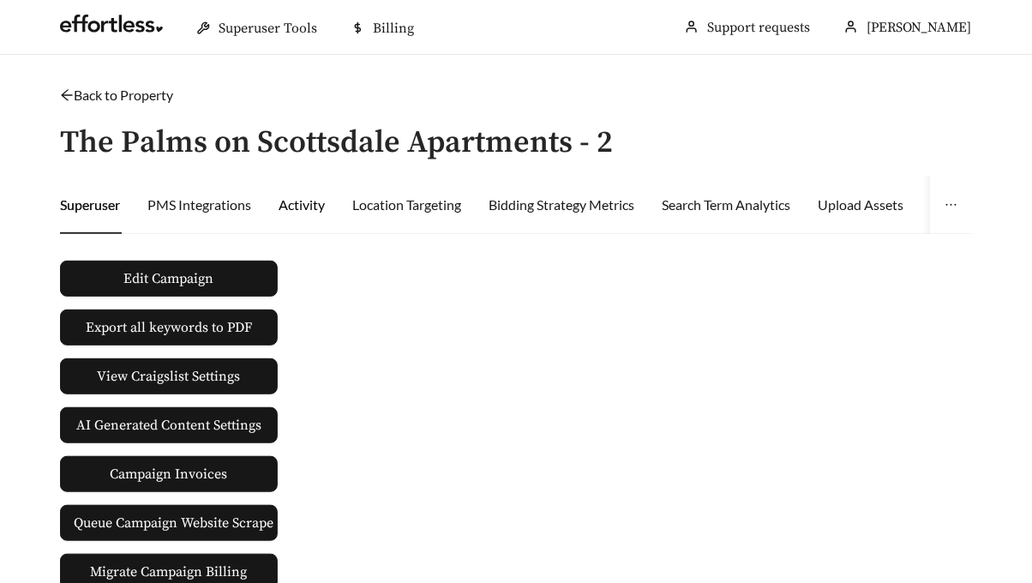
click at [308, 195] on div "Activity" at bounding box center [302, 205] width 46 height 21
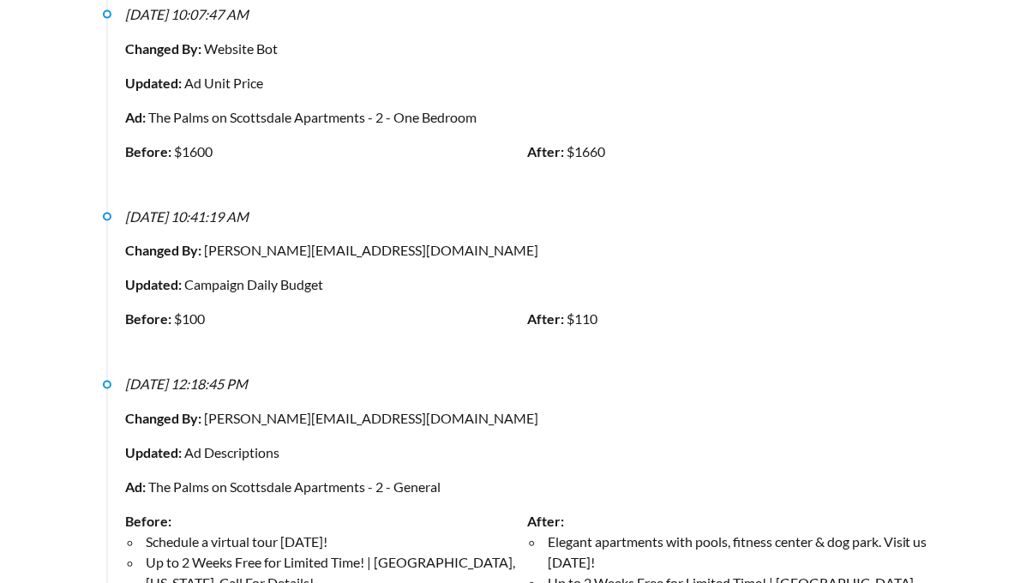
scroll to position [670, 0]
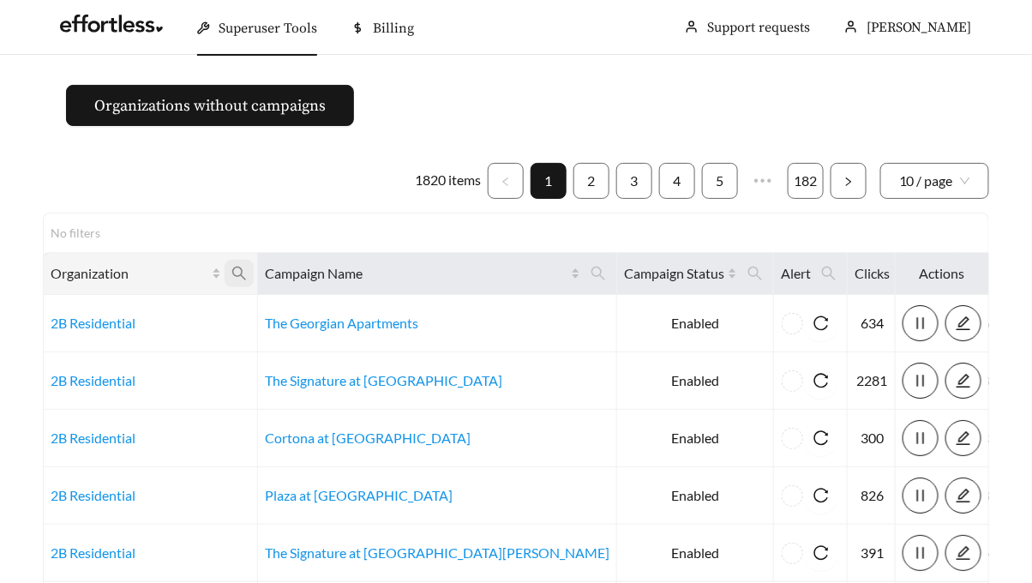
click at [239, 273] on icon "search" at bounding box center [238, 273] width 15 height 15
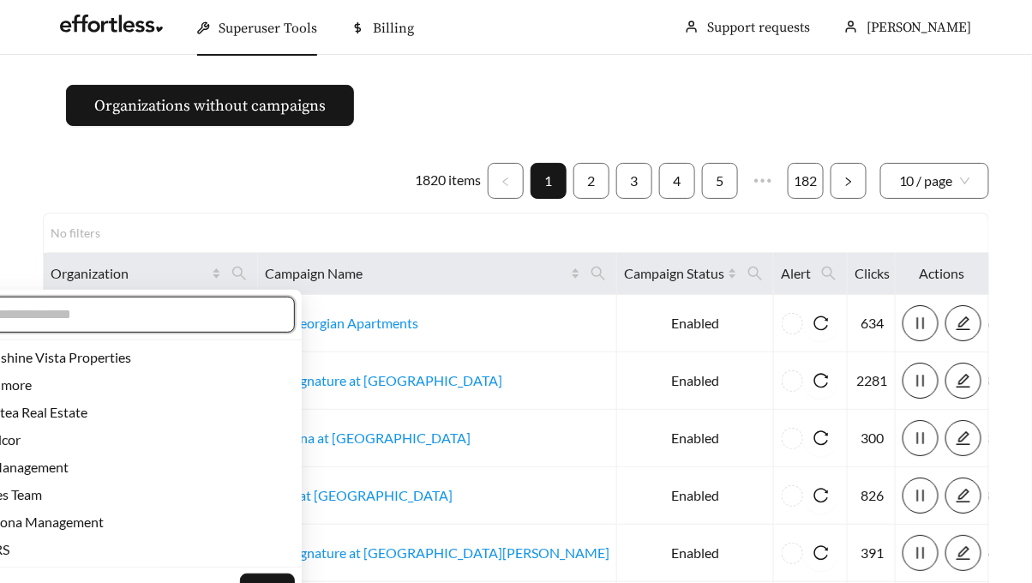
click at [191, 310] on input "text" at bounding box center [129, 314] width 294 height 21
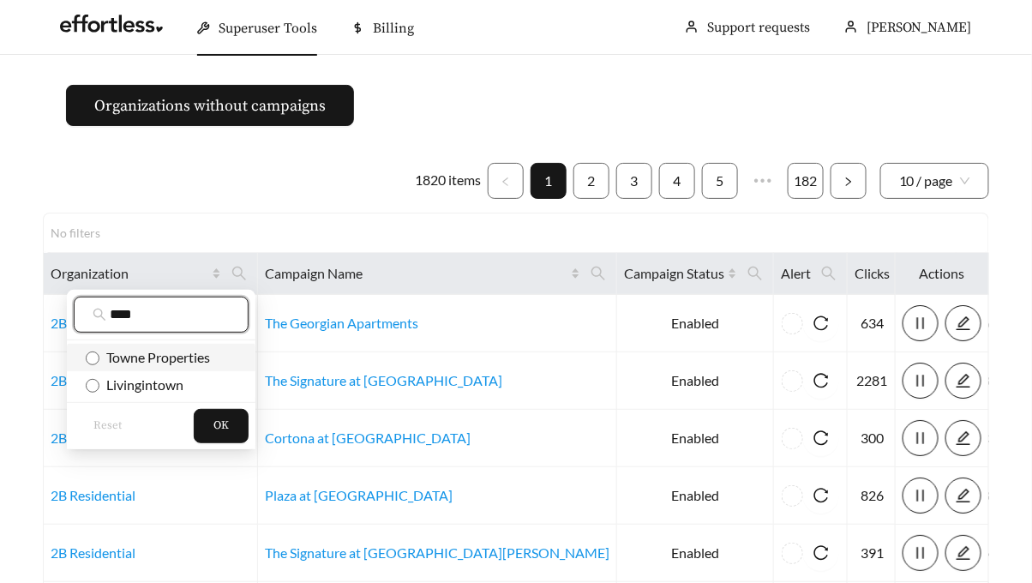
type input "****"
click at [184, 363] on span "Towne Properties" at bounding box center [154, 357] width 111 height 16
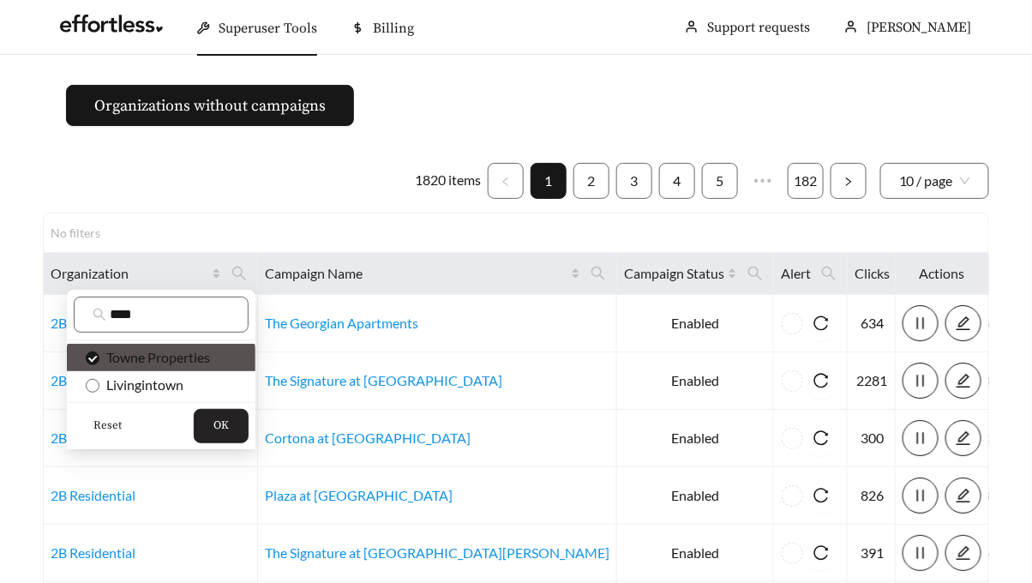
click at [225, 422] on span "OK" at bounding box center [220, 425] width 15 height 17
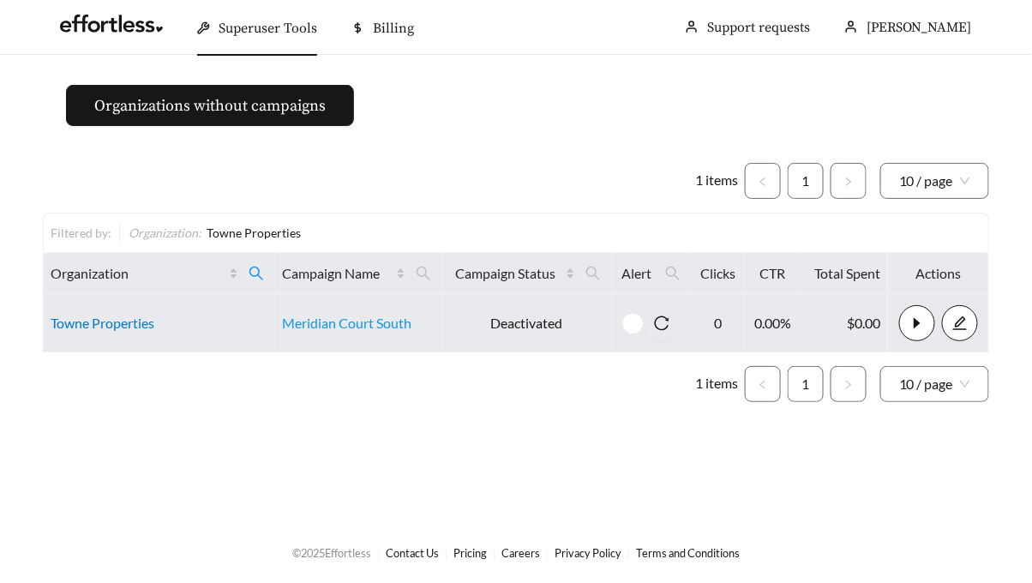
click at [106, 321] on link "Towne Properties" at bounding box center [103, 323] width 104 height 16
click at [77, 315] on link "Towne Properties" at bounding box center [103, 323] width 104 height 16
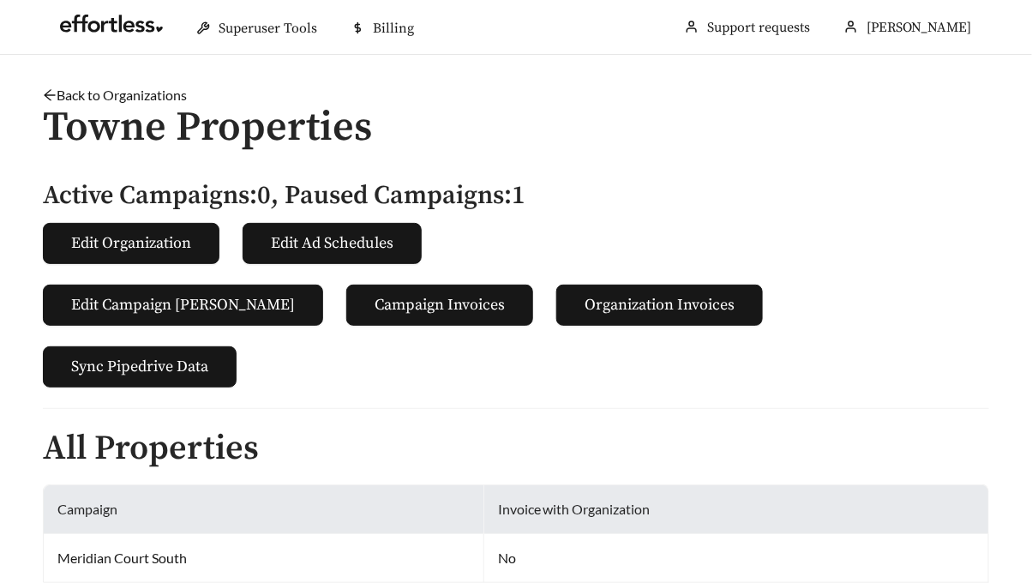
scroll to position [461, 0]
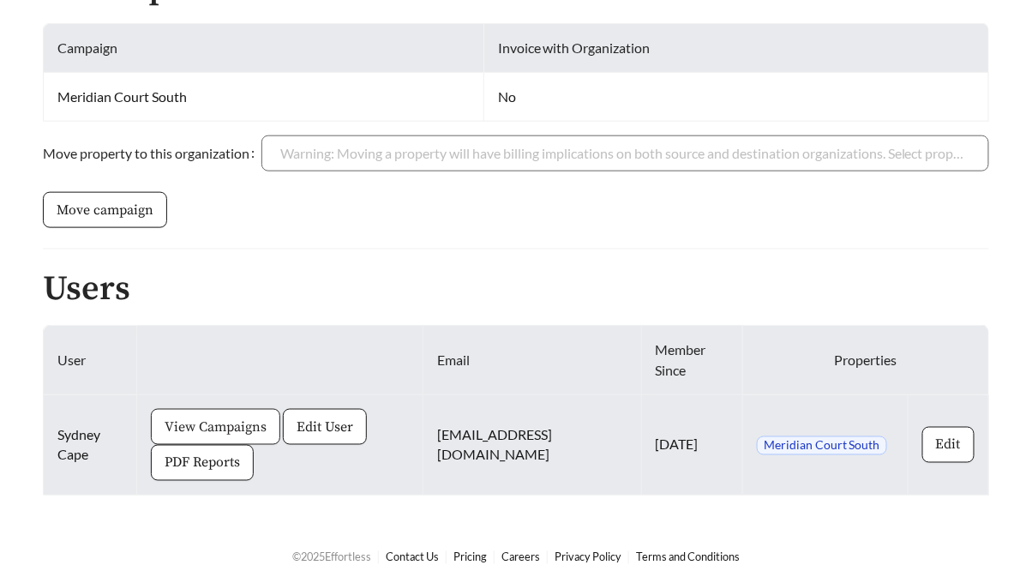
click at [199, 417] on span "View Campaigns" at bounding box center [216, 426] width 102 height 21
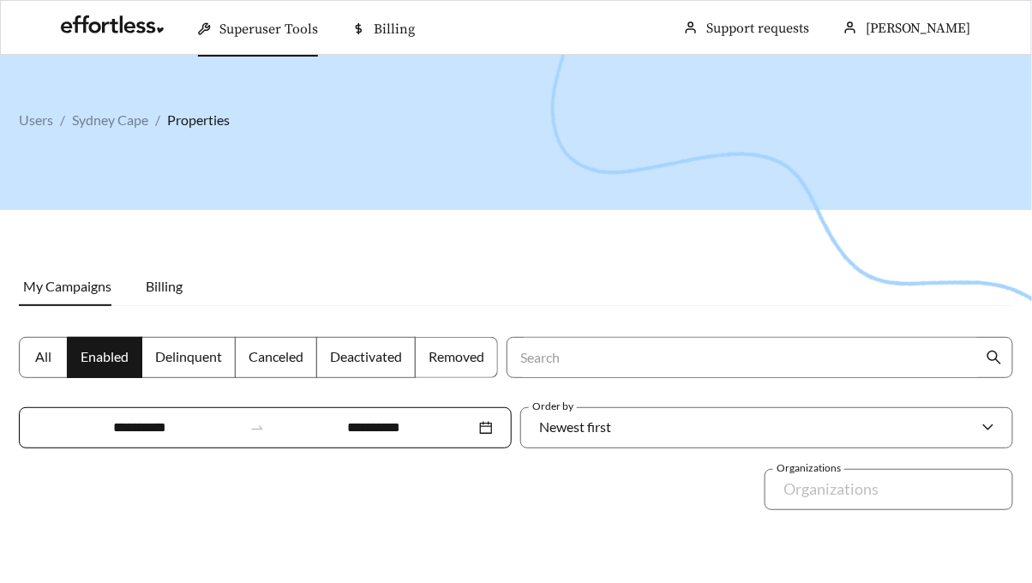
scroll to position [228, 0]
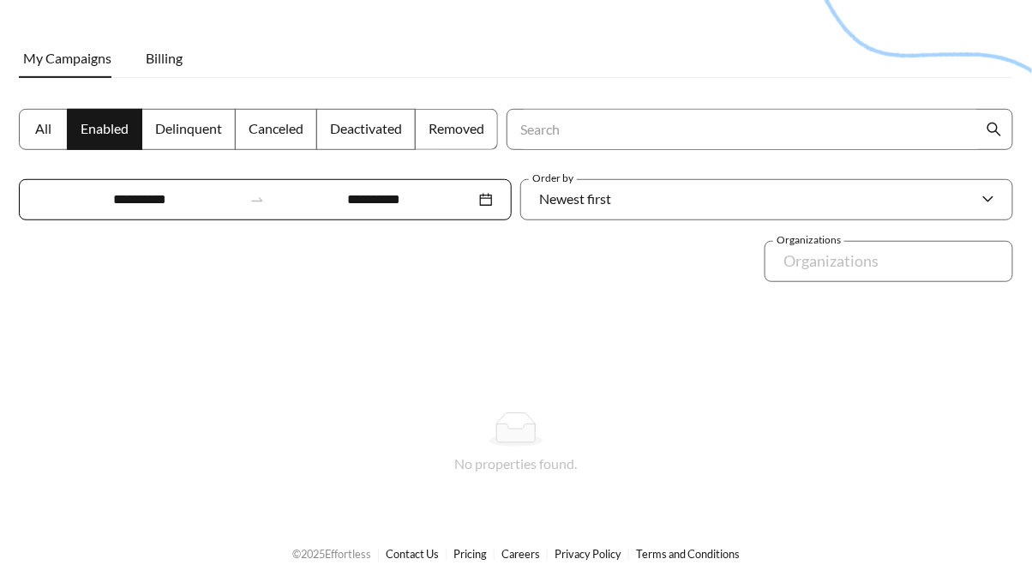
click at [54, 132] on label "All" at bounding box center [43, 129] width 49 height 41
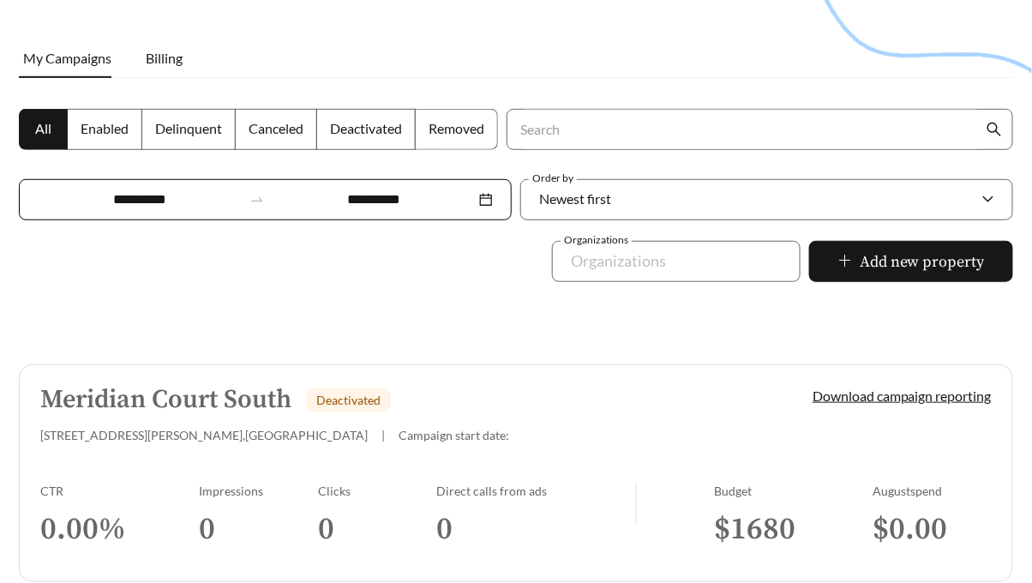
click at [320, 454] on link "Meridian Court South Deactivated 7266 Lockwood Ln , Indianapolis | Campaign sta…" at bounding box center [516, 473] width 994 height 218
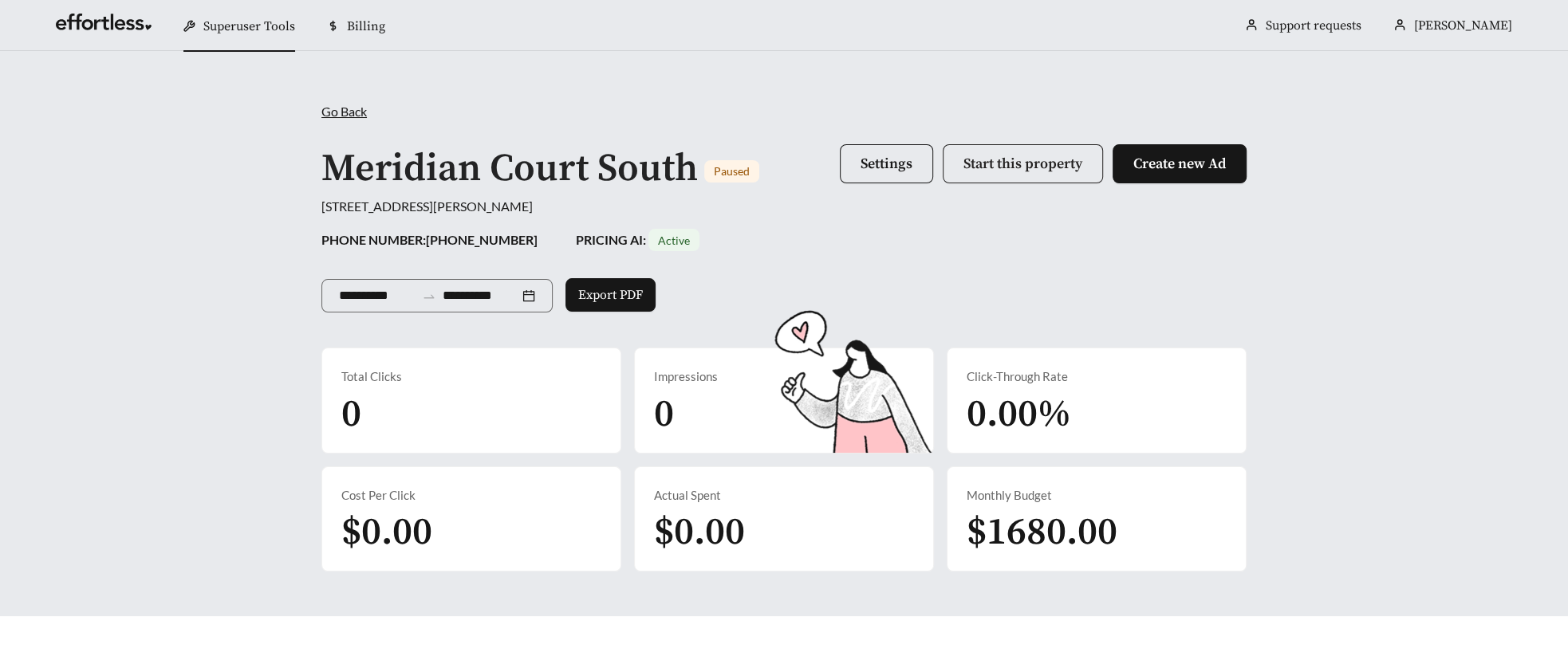
click at [959, 159] on span "Start this property" at bounding box center [1023, 164] width 119 height 19
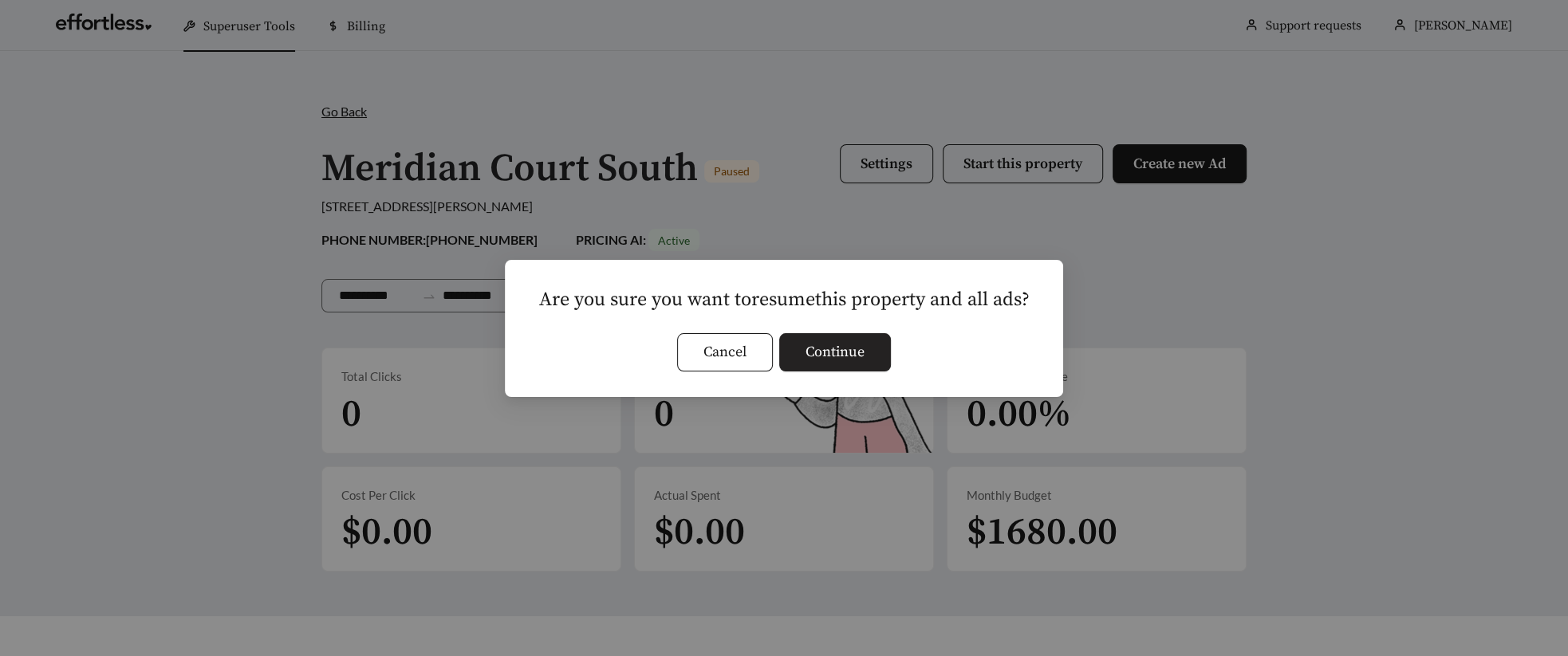
click at [819, 360] on span "Continue" at bounding box center [835, 352] width 59 height 21
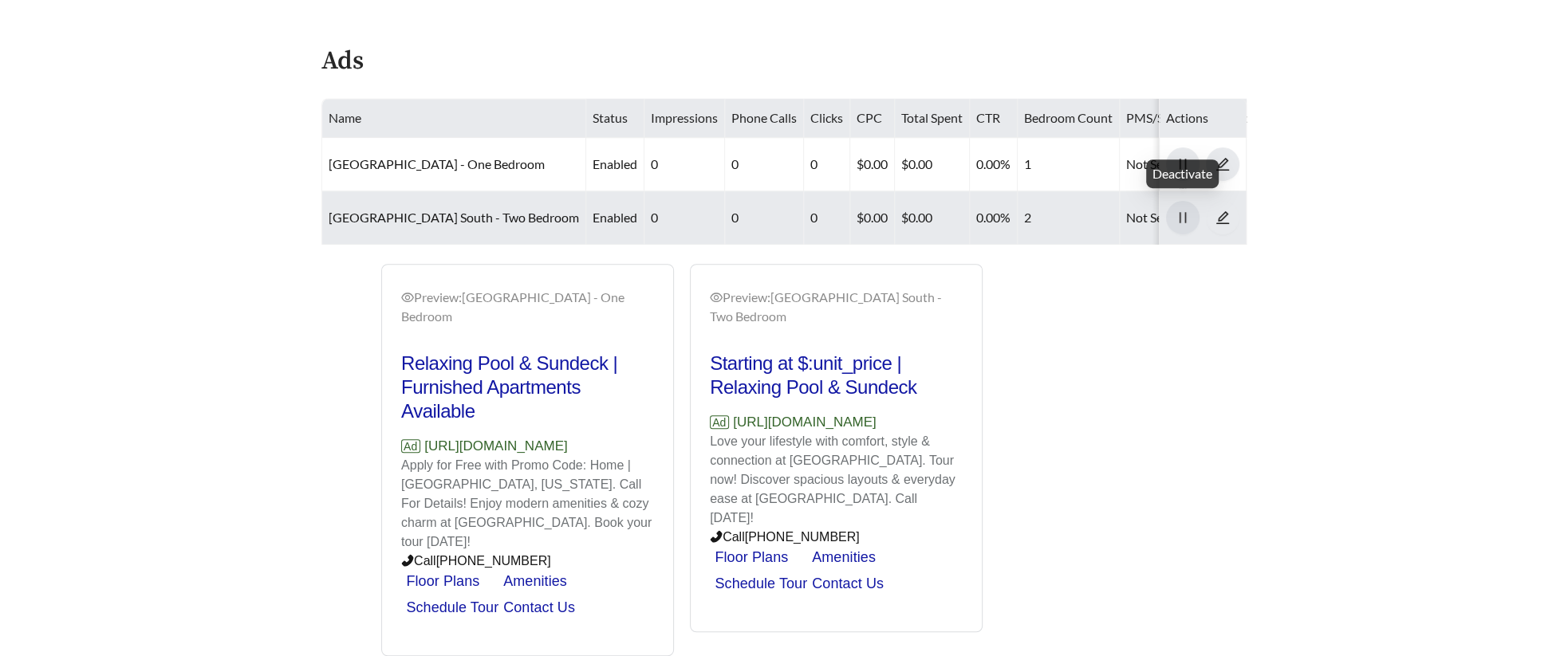
scroll to position [663, 0]
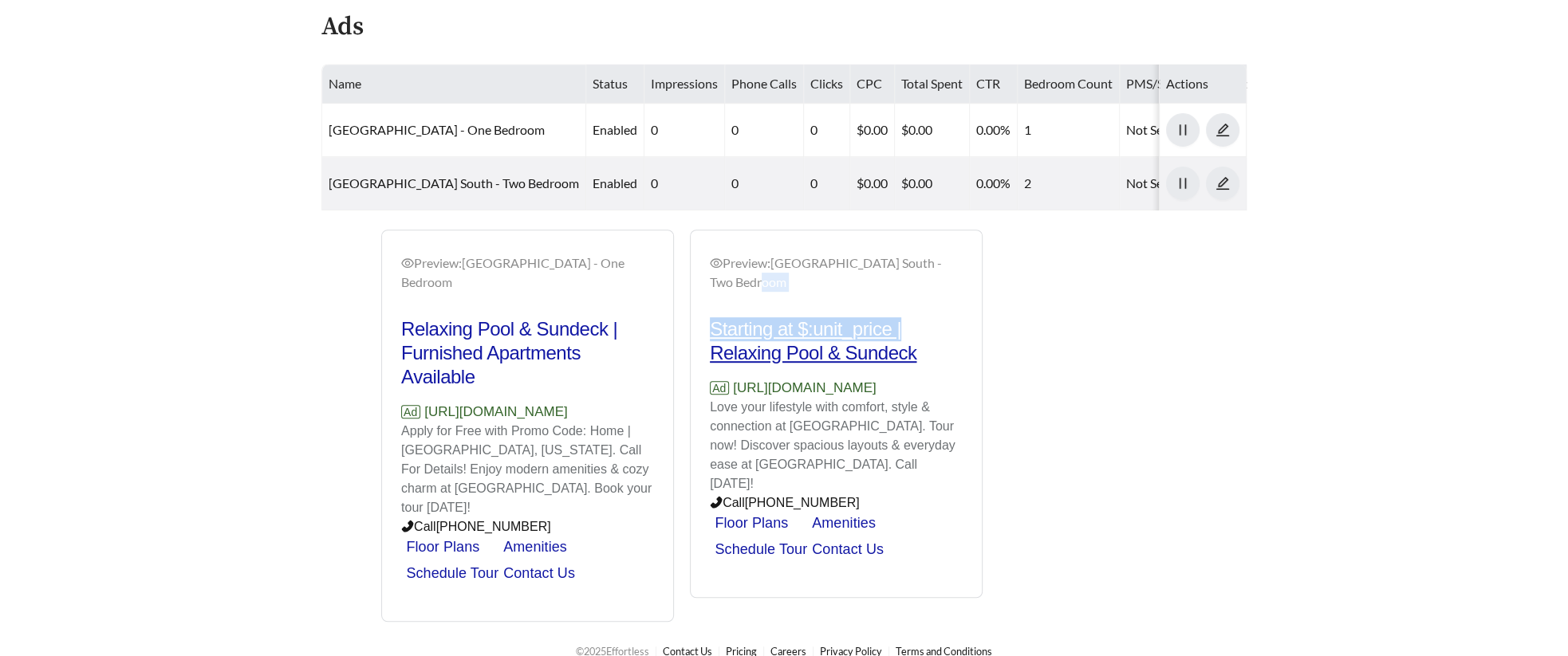
drag, startPoint x: 700, startPoint y: 300, endPoint x: 936, endPoint y: 336, distance: 238.7
click at [936, 336] on div "Preview: Meridian Court South - Two Bedroom Starting at $:unit_price | Relaxing…" at bounding box center [836, 416] width 291 height 364
click at [936, 336] on h2 "Starting at $:unit_price | Relaxing Pool & Sundeck" at bounding box center [837, 341] width 253 height 47
drag, startPoint x: 707, startPoint y: 299, endPoint x: 957, endPoint y: 341, distance: 253.5
click at [957, 341] on div "Preview: Meridian Court South - Two Bedroom Starting at $:unit_price | Relaxing…" at bounding box center [836, 416] width 291 height 364
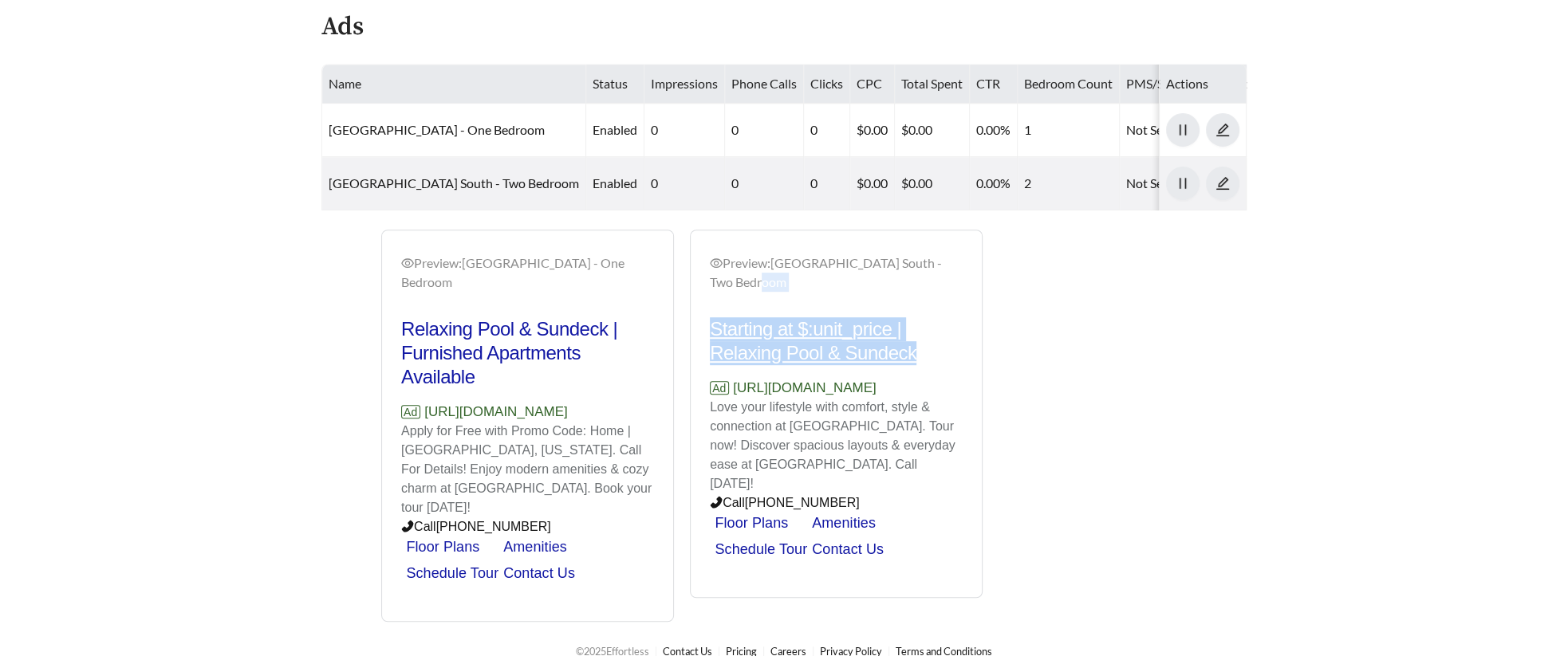
click at [931, 317] on h2 "Starting at $:unit_price | Relaxing Pool & Sundeck" at bounding box center [837, 341] width 253 height 47
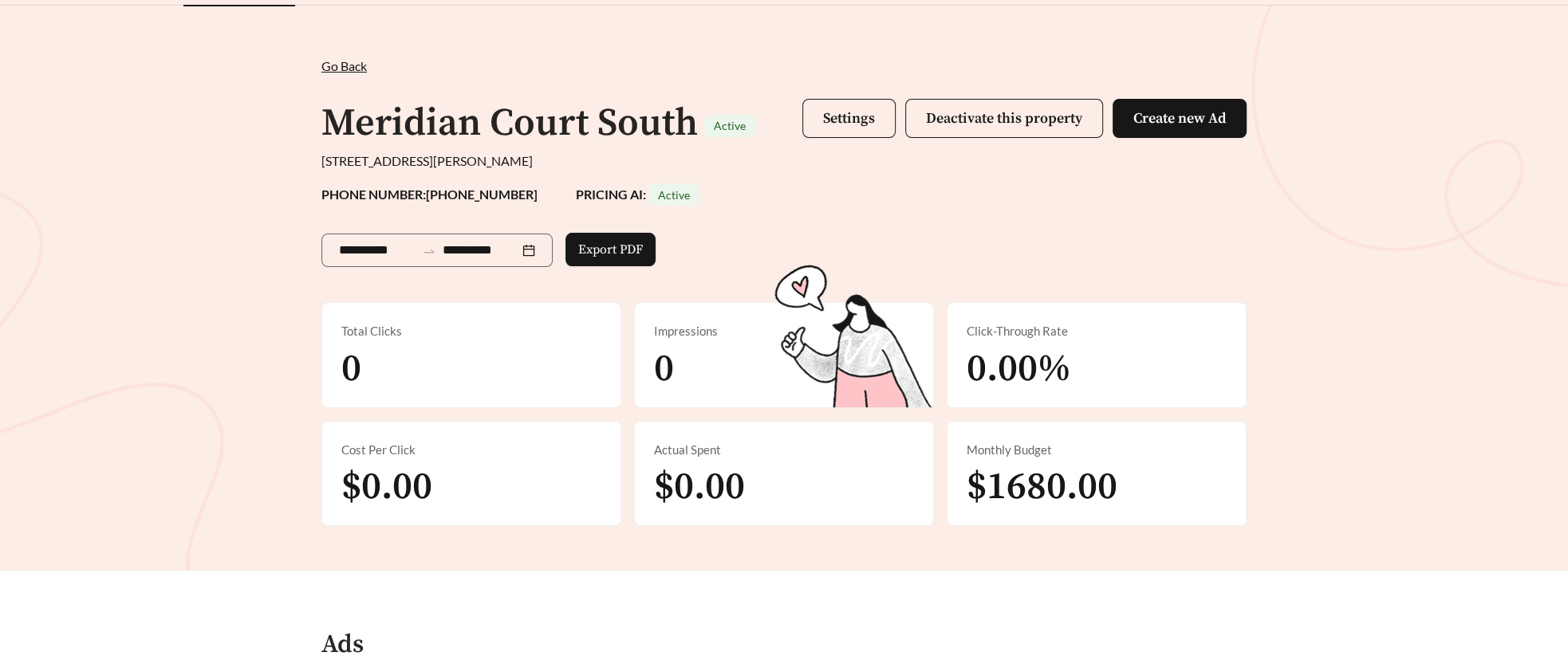
scroll to position [48, 0]
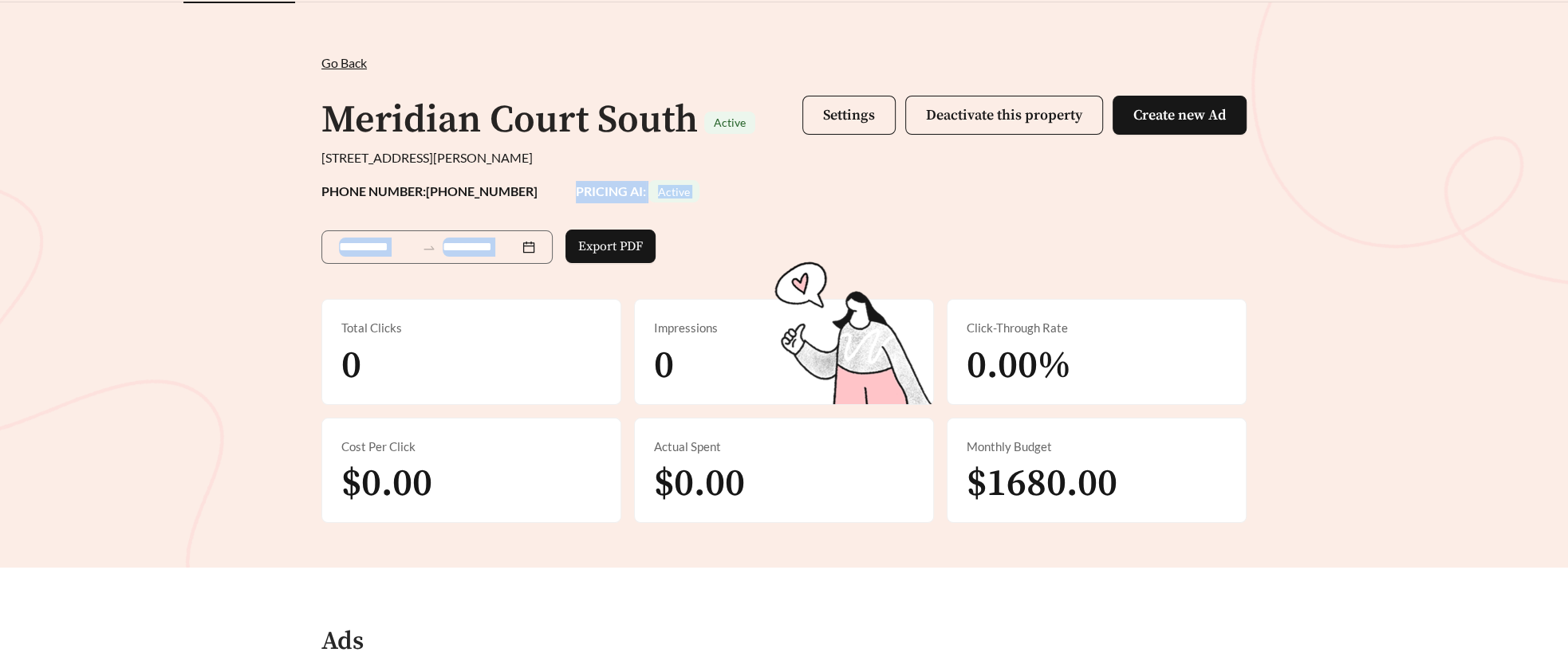
drag, startPoint x: 552, startPoint y: 187, endPoint x: 672, endPoint y: 208, distance: 121.8
click at [672, 208] on div "**********" at bounding box center [784, 288] width 957 height 470
click at [638, 176] on div "**********" at bounding box center [784, 288] width 957 height 470
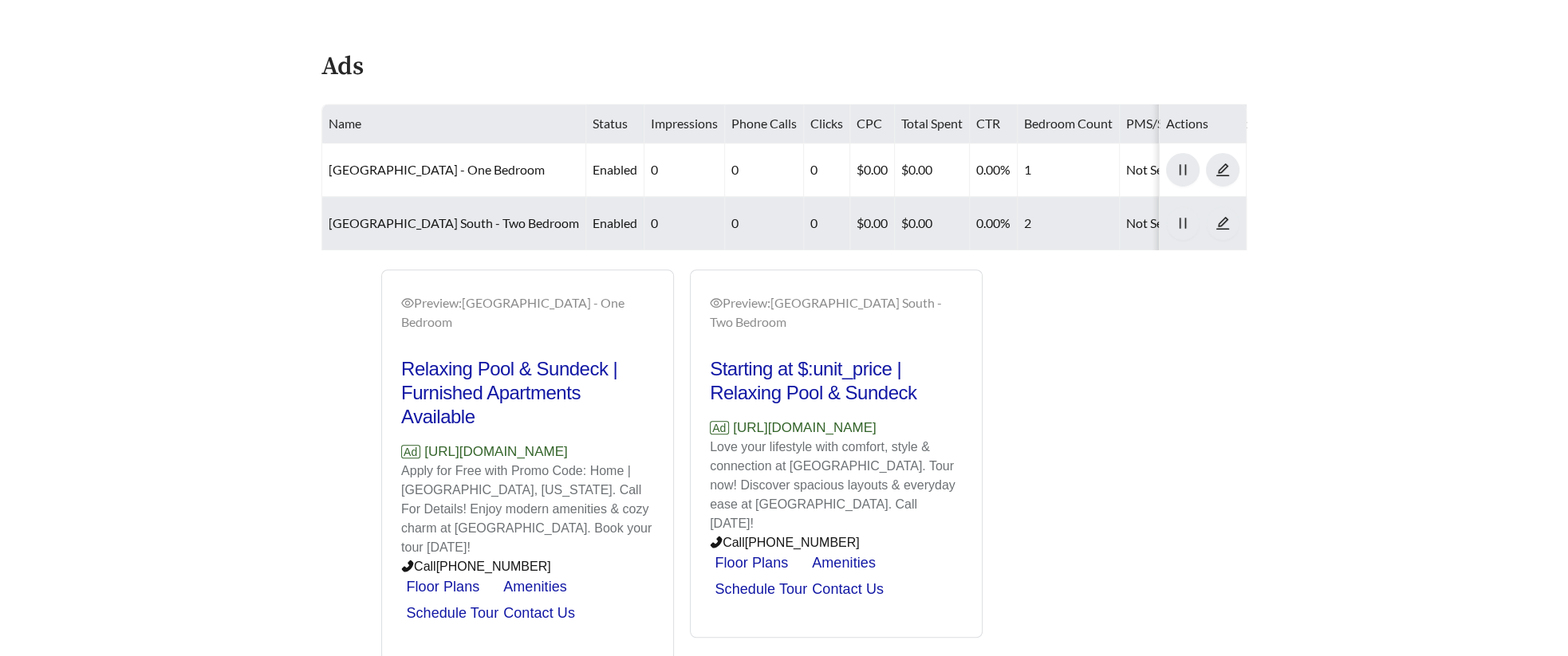
scroll to position [627, 0]
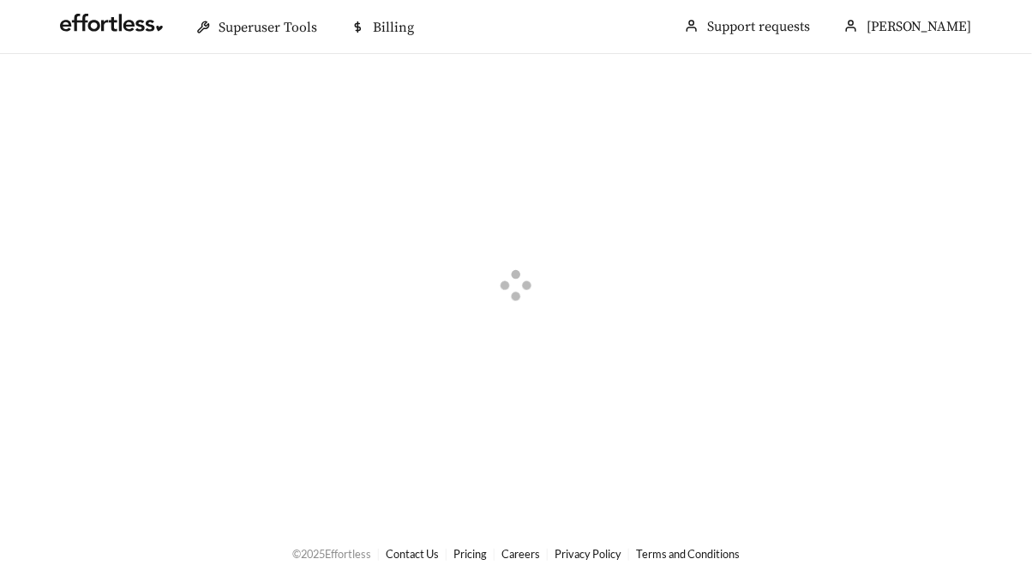
scroll to position [461, 0]
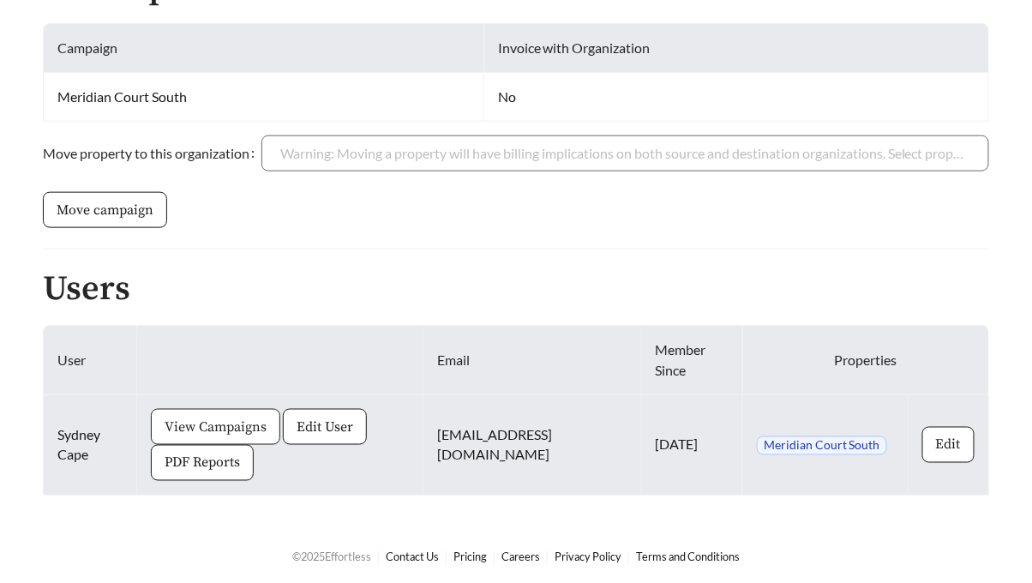
click at [217, 434] on button "View Campaigns" at bounding box center [215, 427] width 129 height 36
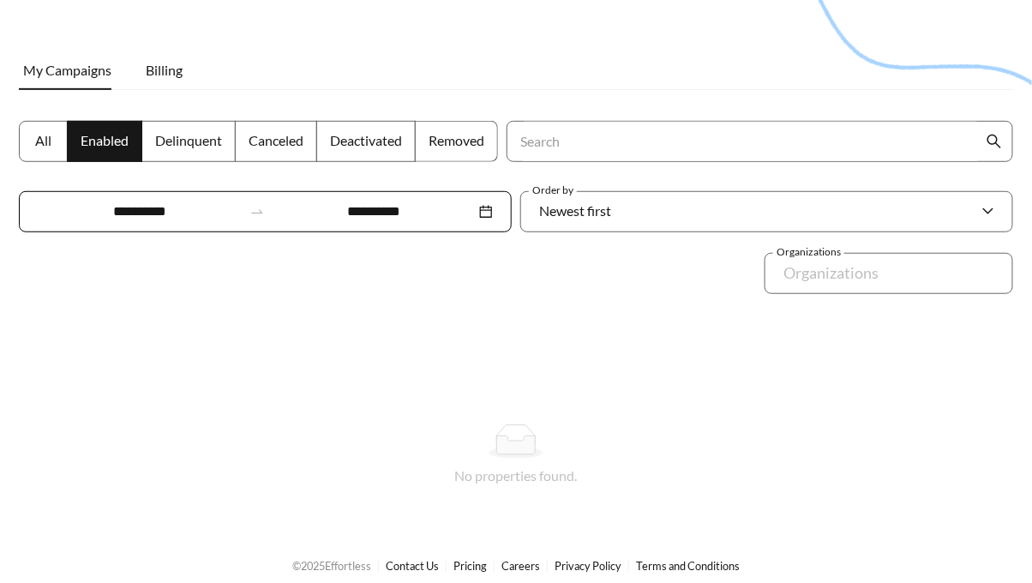
scroll to position [228, 0]
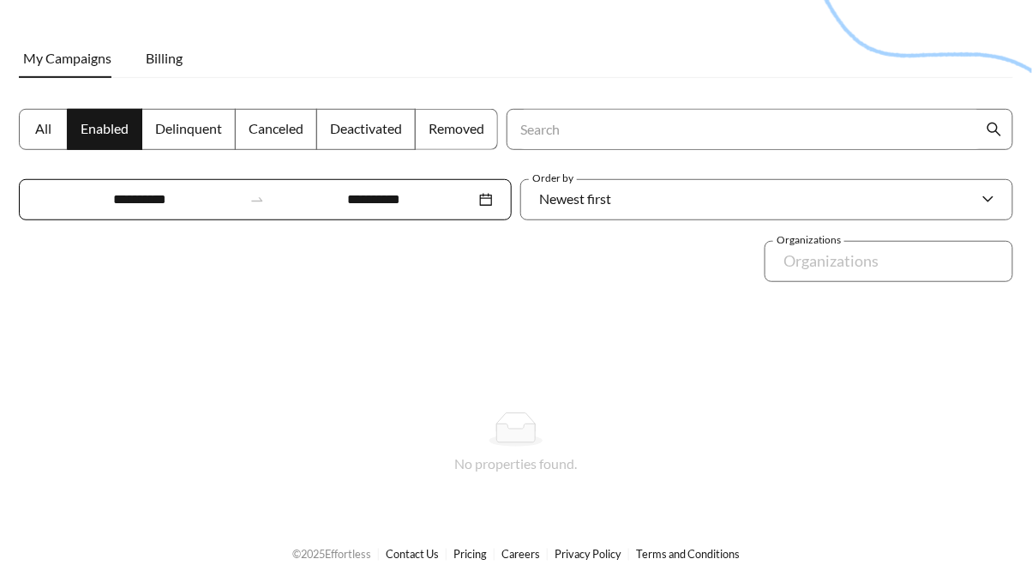
click at [53, 153] on div "All Enabled Delinquent Canceled Deactivated Removed" at bounding box center [259, 140] width 488 height 62
click at [43, 131] on span "All" at bounding box center [43, 128] width 16 height 16
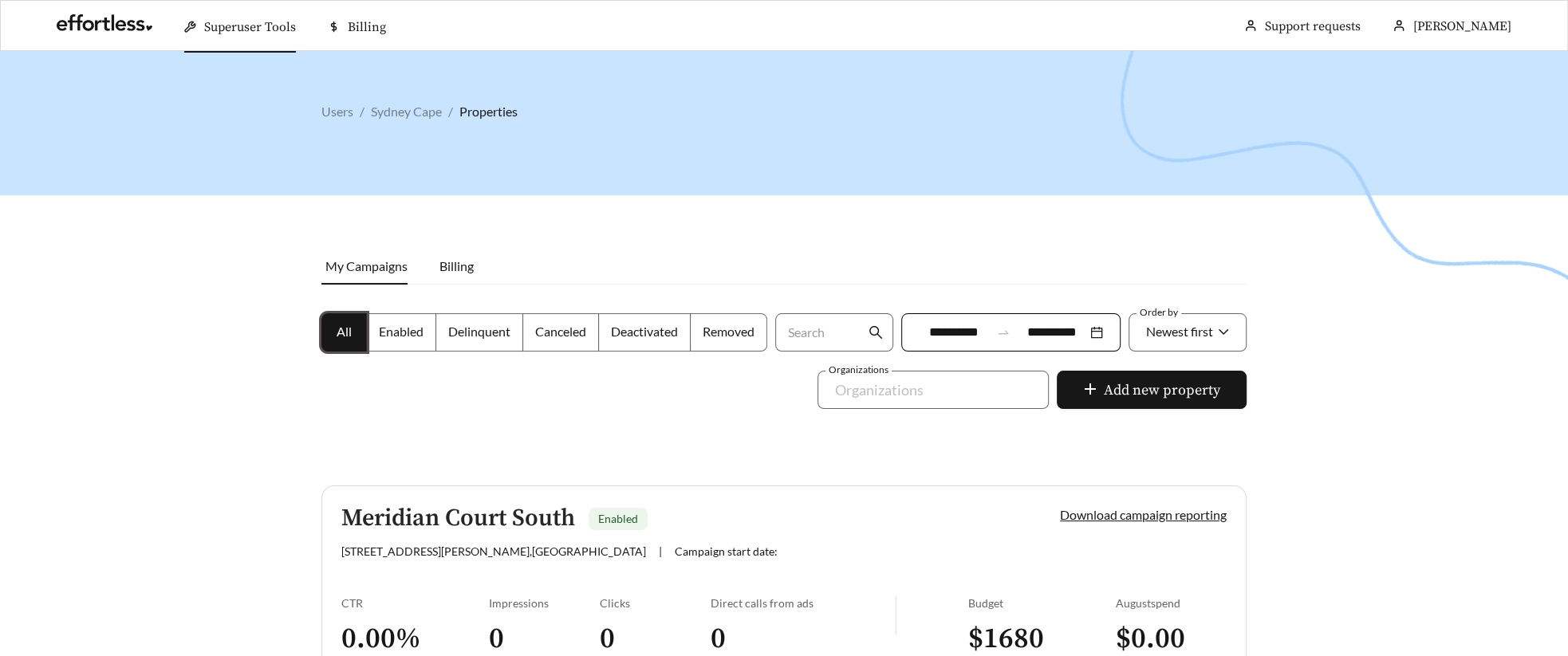
scroll to position [1, 0]
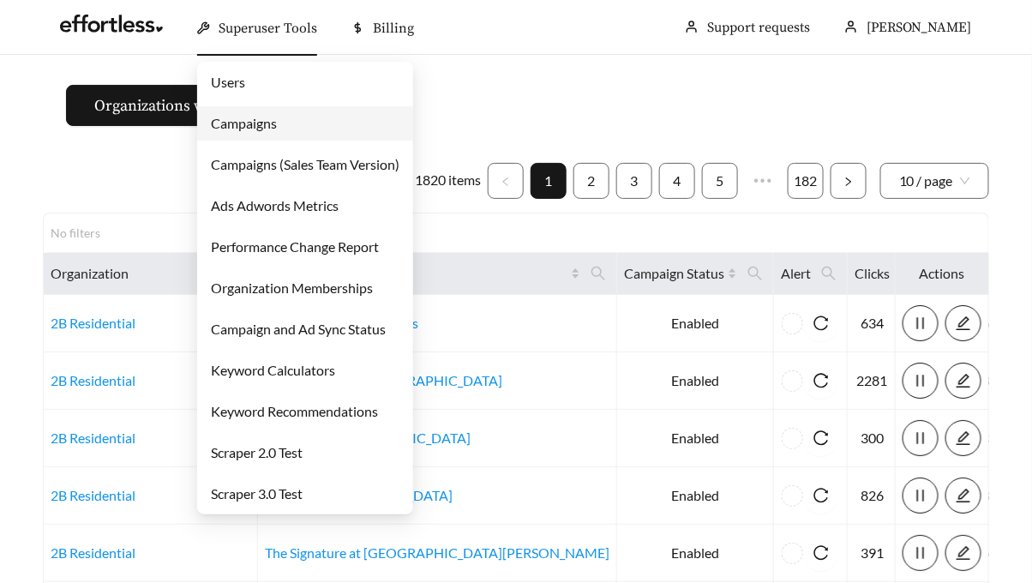
click at [245, 90] on link "Users" at bounding box center [228, 82] width 34 height 16
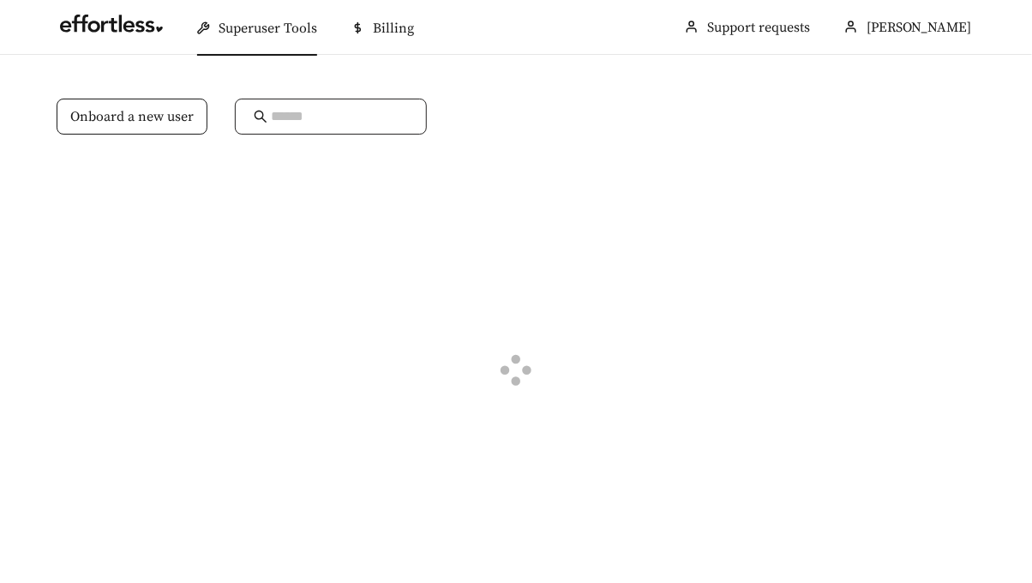
click at [294, 118] on input "text" at bounding box center [339, 116] width 137 height 21
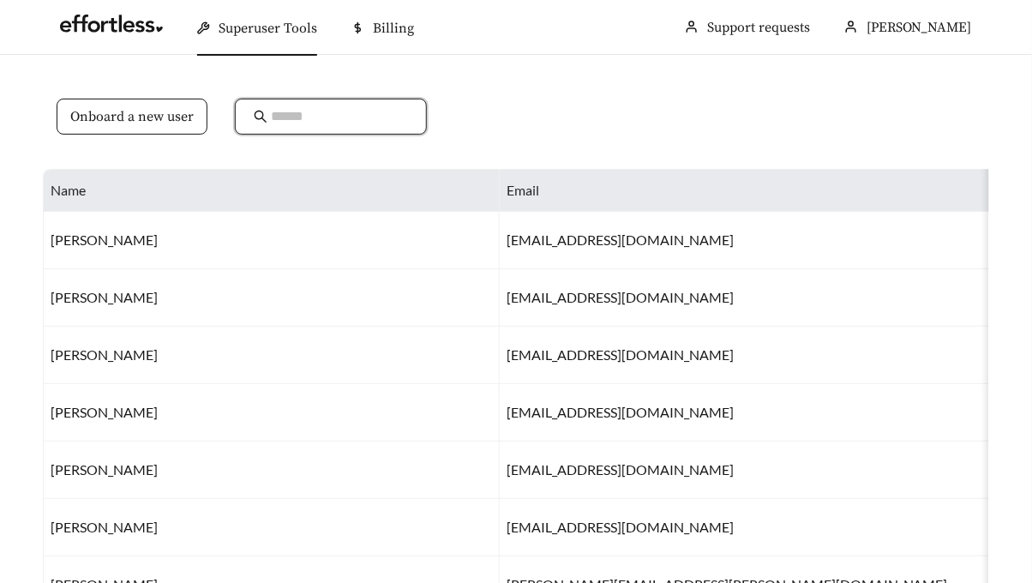
click at [289, 114] on input "text" at bounding box center [339, 116] width 137 height 21
type input "******"
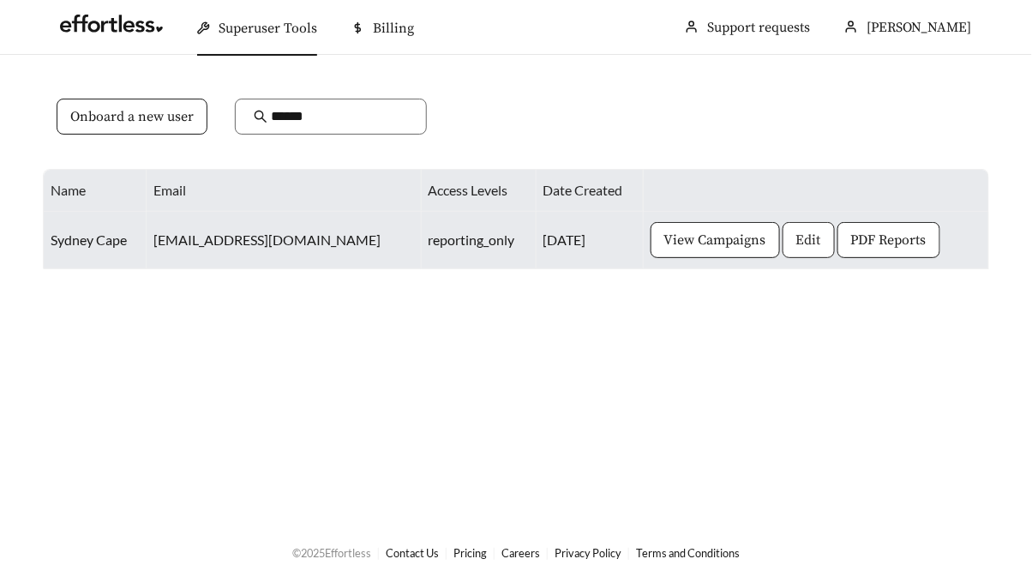
click at [816, 237] on button "Edit" at bounding box center [808, 240] width 52 height 36
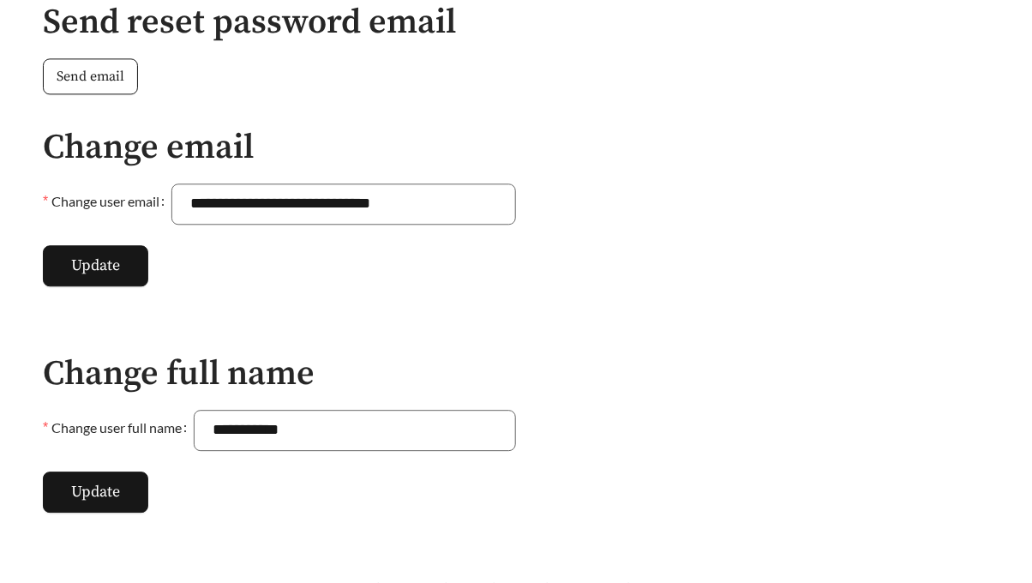
scroll to position [1083, 0]
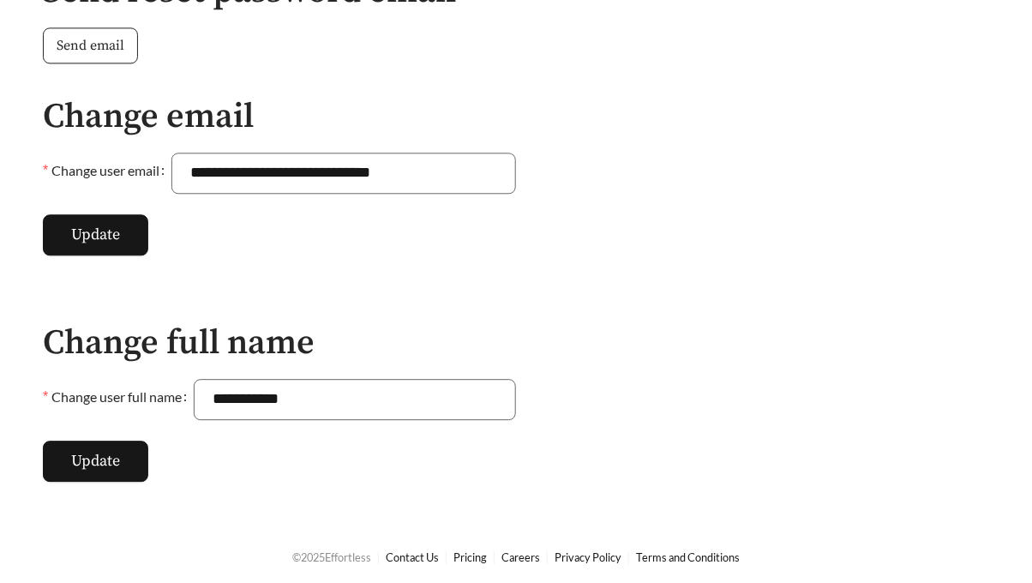
click at [99, 45] on span "Send email" at bounding box center [91, 45] width 68 height 21
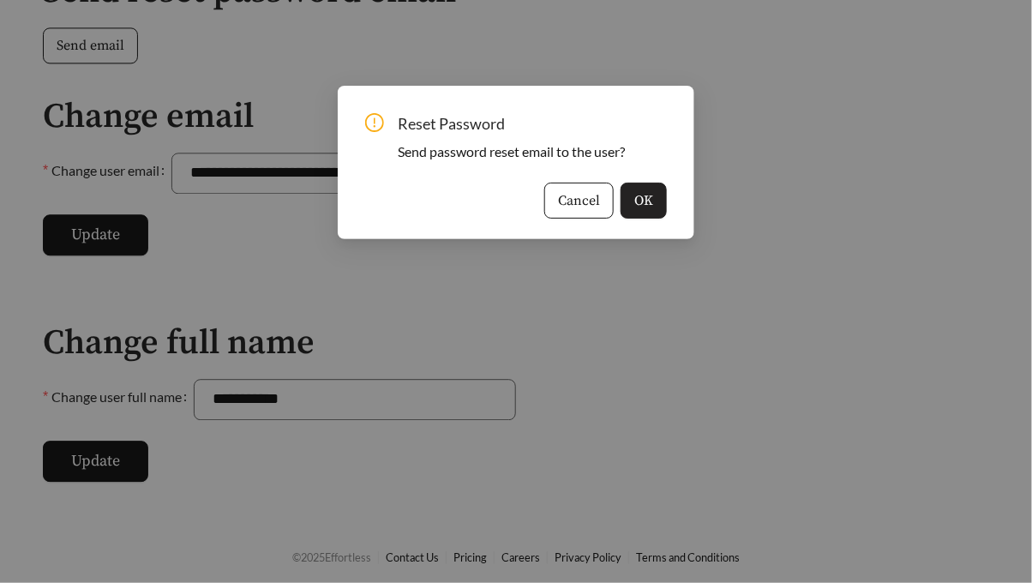
click at [642, 195] on span "OK" at bounding box center [643, 200] width 19 height 21
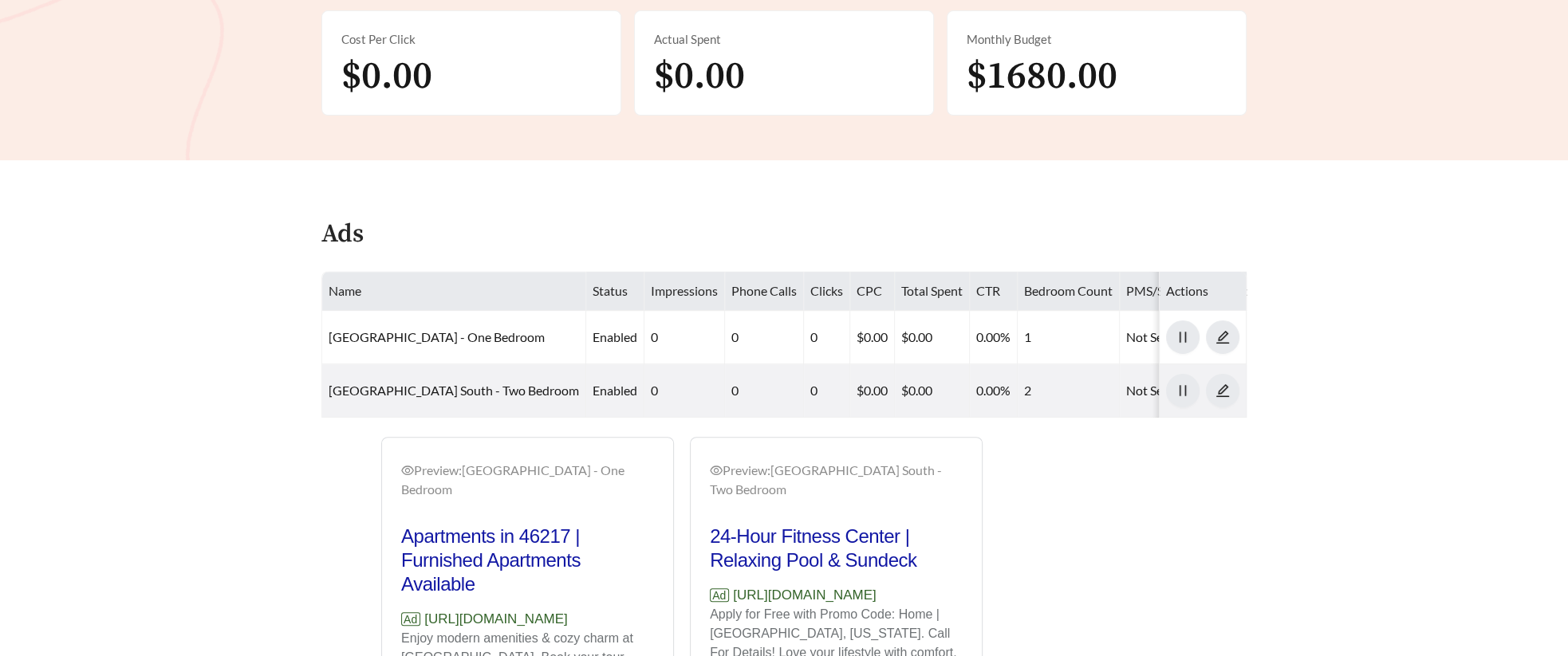
scroll to position [663, 0]
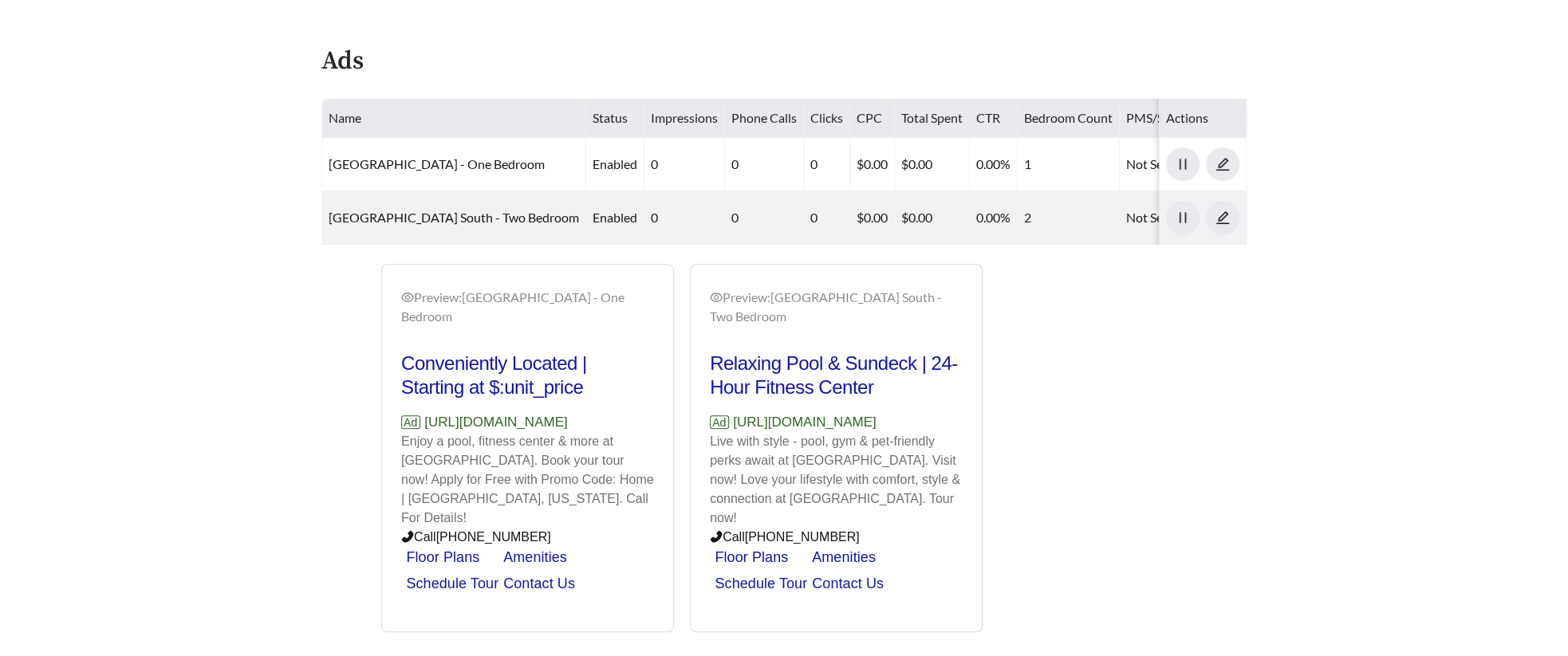
scroll to position [659, 0]
